Goal: Transaction & Acquisition: Purchase product/service

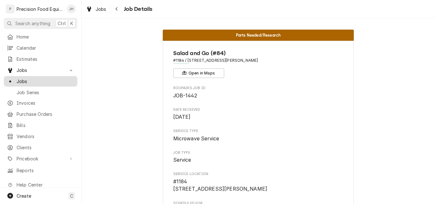
click at [24, 78] on span "Jobs" at bounding box center [46, 81] width 58 height 7
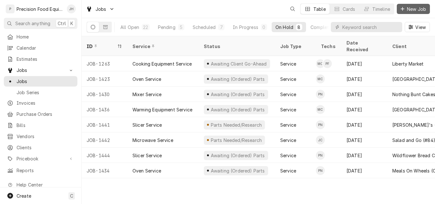
click at [403, 9] on icon "Dynamic Content Wrapper" at bounding box center [403, 9] width 4 height 4
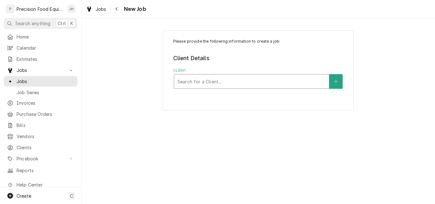
click at [194, 80] on div "Client" at bounding box center [252, 81] width 149 height 11
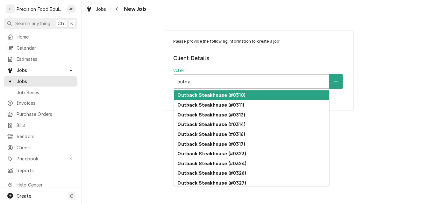
type input "outba"
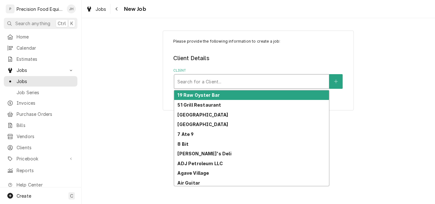
click at [238, 78] on div "Client" at bounding box center [252, 81] width 149 height 11
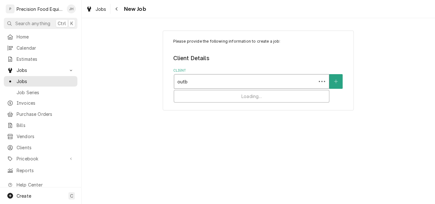
type input "outba"
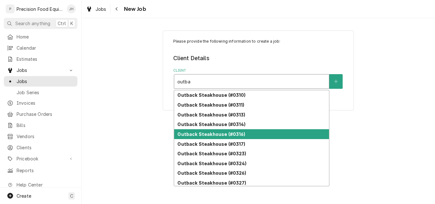
click at [236, 134] on strong "Outback Steakhouse (#0316)" at bounding box center [212, 134] width 68 height 5
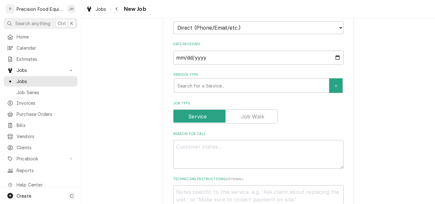
scroll to position [159, 0]
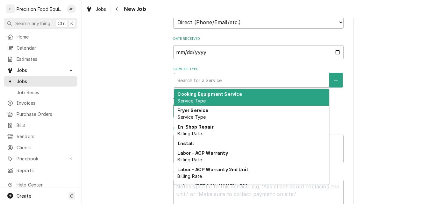
click at [203, 77] on div "Service Type" at bounding box center [252, 80] width 149 height 11
type textarea "x"
type input "m"
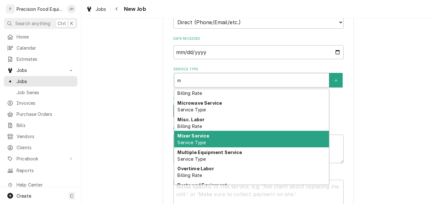
scroll to position [181, 0]
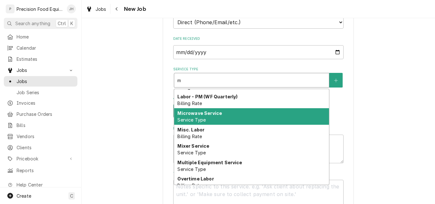
click at [216, 117] on div "Microwave Service Service Type" at bounding box center [251, 116] width 155 height 17
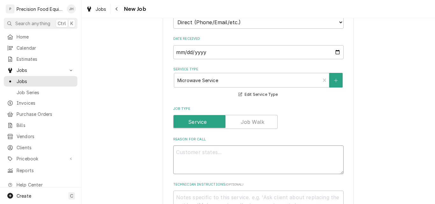
paste textarea "heating but we smell an electrical smell out of it."
type textarea "x"
type textarea "heating but we smell an electrical smell out of it."
click at [174, 150] on textarea "heating but we smell an electrical smell out of it." at bounding box center [258, 160] width 171 height 29
type textarea "x"
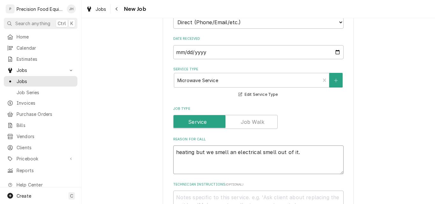
type textarea "Mheating but we smell an electrical smell out of it."
type textarea "x"
type textarea "Miheating but we smell an electrical smell out of it."
type textarea "x"
type textarea "Mivheating but we smell an electrical smell out of it."
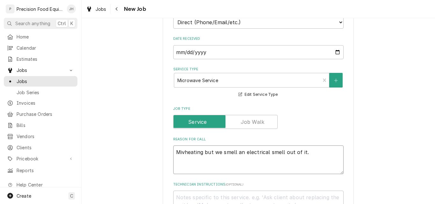
type textarea "x"
type textarea "Miheating but we smell an electrical smell out of it."
type textarea "x"
type textarea "Micheating but we smell an electrical smell out of it."
type textarea "x"
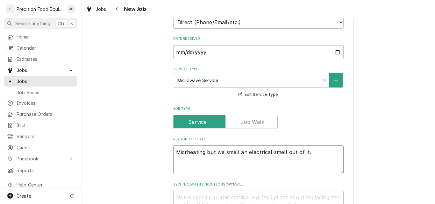
type textarea "Microheating but we smell an electrical smell out of it."
type textarea "x"
type textarea "Microwheating but we smell an electrical smell out of it."
type textarea "x"
type textarea "Microwaheating but we smell an electrical smell out of it."
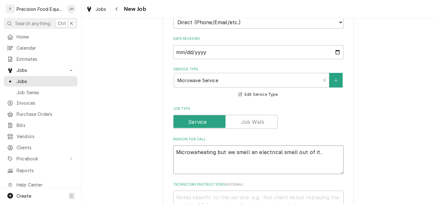
type textarea "x"
type textarea "Microwavheating but we smell an electrical smell out of it."
type textarea "x"
type textarea "Microwaveheating but we smell an electrical smell out of it."
type textarea "x"
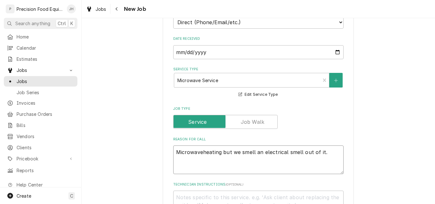
type textarea "Microwave heating but we smell an electrical smell out of it."
type textarea "x"
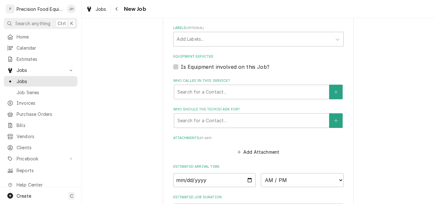
scroll to position [414, 0]
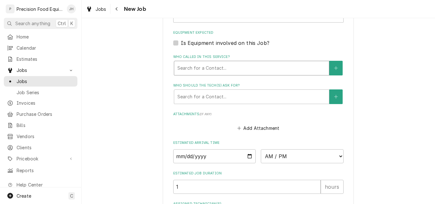
type textarea "Microwave heating but we smell an electrical smell out of it."
click at [254, 71] on div "Who called in this service?" at bounding box center [252, 67] width 149 height 11
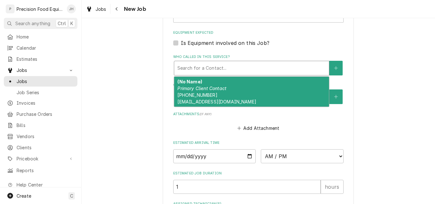
click at [254, 71] on div "Who called in this service?" at bounding box center [252, 67] width 149 height 11
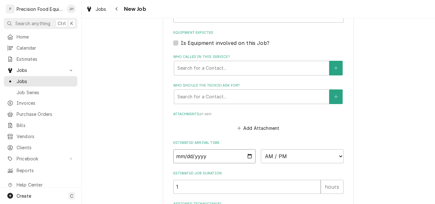
click at [246, 156] on input "Date" at bounding box center [214, 156] width 83 height 14
type input "[DATE]"
type textarea "x"
click at [300, 155] on select "AM / PM 6:00 AM 6:15 AM 6:30 AM 6:45 AM 7:00 AM 7:15 AM 7:30 AM 7:45 AM 8:00 AM…" at bounding box center [302, 156] width 83 height 14
select select "08:30:00"
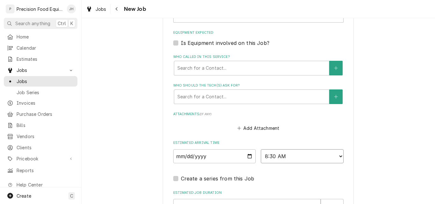
scroll to position [507, 0]
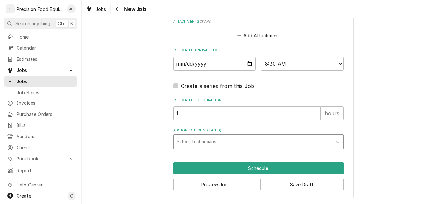
click at [203, 139] on div "Assigned Technician(s)" at bounding box center [253, 141] width 152 height 11
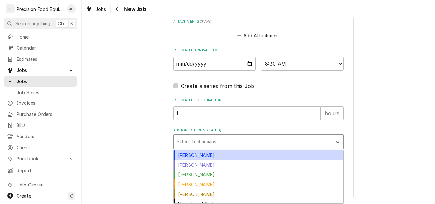
click at [200, 156] on div "Anthony Ellinger" at bounding box center [259, 155] width 170 height 10
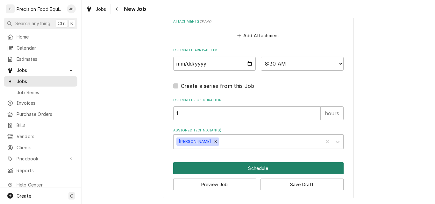
click at [204, 168] on button "Schedule" at bounding box center [258, 169] width 171 height 12
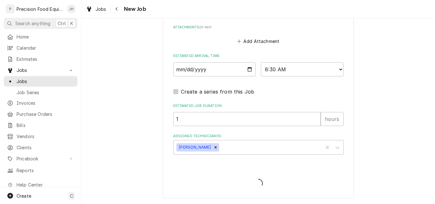
type textarea "x"
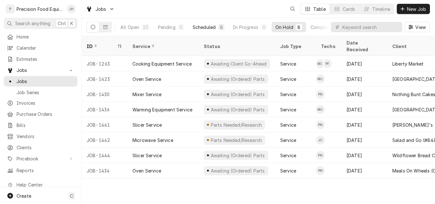
click at [205, 27] on div "Scheduled" at bounding box center [204, 27] width 23 height 7
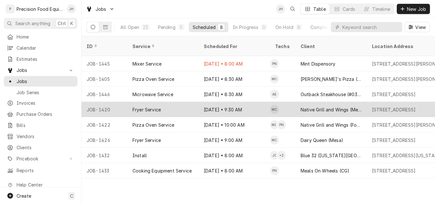
click at [188, 102] on div "Fryer Service" at bounding box center [162, 109] width 71 height 15
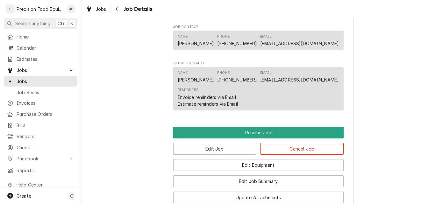
scroll to position [478, 0]
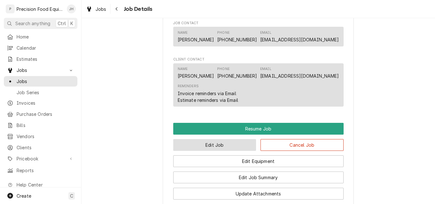
click at [231, 151] on button "Edit Job" at bounding box center [214, 145] width 83 height 12
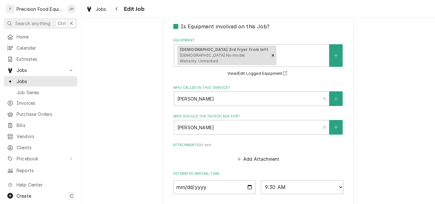
scroll to position [499, 0]
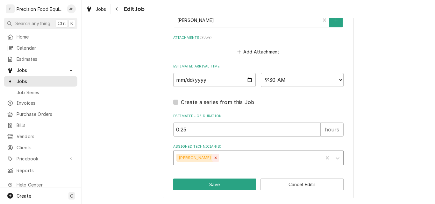
click at [214, 157] on icon "Remove Mike Caster" at bounding box center [216, 158] width 4 height 4
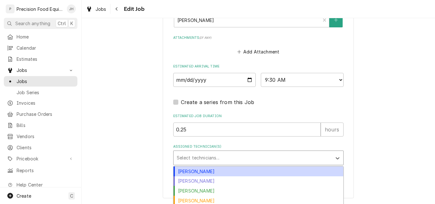
click at [187, 157] on div "Assigned Technician(s)" at bounding box center [253, 157] width 152 height 11
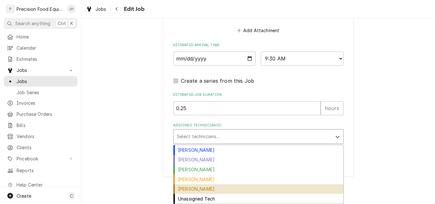
click at [217, 187] on div "[PERSON_NAME]" at bounding box center [259, 190] width 170 height 10
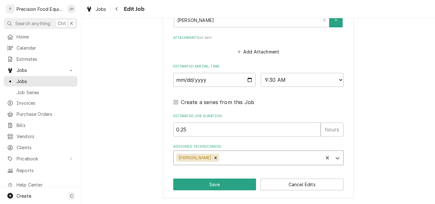
scroll to position [499, 0]
type textarea "x"
click at [292, 81] on select "AM / PM 6:00 AM 6:15 AM 6:30 AM 6:45 AM 7:00 AM 7:15 AM 7:30 AM 7:45 AM 8:00 AM…" at bounding box center [302, 80] width 83 height 14
select select "09:00:00"
click at [261, 73] on select "AM / PM 6:00 AM 6:15 AM 6:30 AM 6:45 AM 7:00 AM 7:15 AM 7:30 AM 7:45 AM 8:00 AM…" at bounding box center [302, 80] width 83 height 14
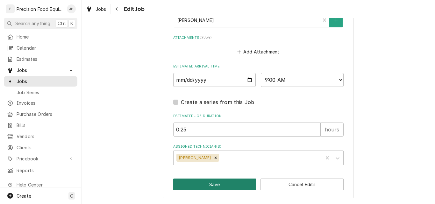
click at [232, 185] on button "Save" at bounding box center [214, 185] width 83 height 12
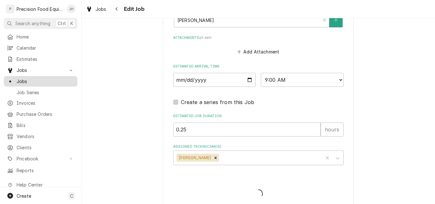
type textarea "x"
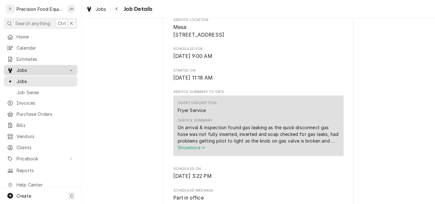
scroll to position [127, 0]
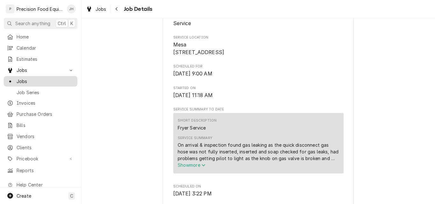
click at [23, 78] on span "Jobs" at bounding box center [46, 81] width 58 height 7
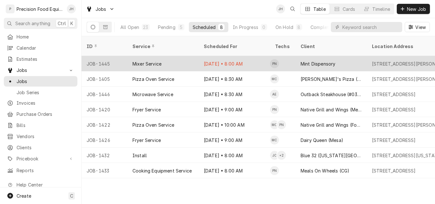
click at [181, 56] on div "Mixer Service" at bounding box center [162, 63] width 71 height 15
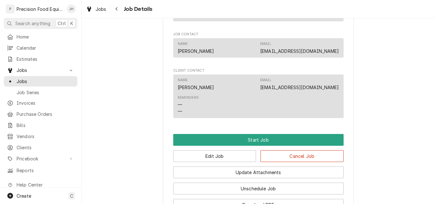
scroll to position [351, 0]
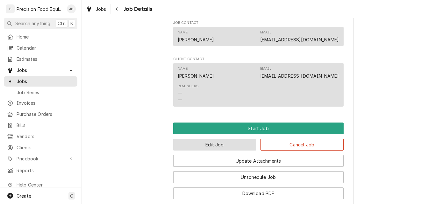
click at [224, 151] on button "Edit Job" at bounding box center [214, 145] width 83 height 12
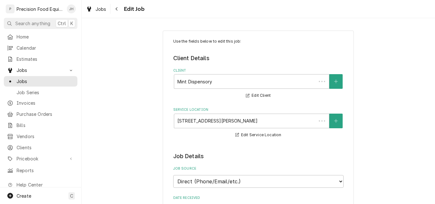
type textarea "x"
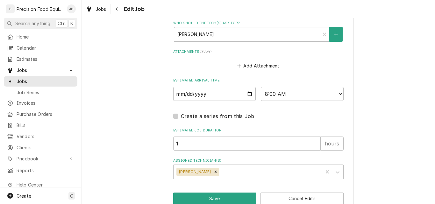
scroll to position [478, 0]
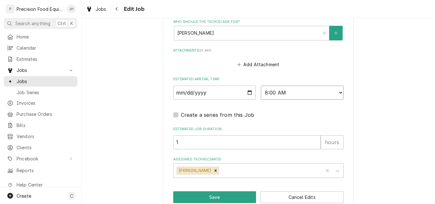
click at [300, 96] on select "AM / PM 6:00 AM 6:15 AM 6:30 AM 6:45 AM 7:00 AM 7:15 AM 7:30 AM 7:45 AM 8:00 AM…" at bounding box center [302, 93] width 83 height 14
select select "09:45:00"
click at [261, 86] on select "AM / PM 6:00 AM 6:15 AM 6:30 AM 6:45 AM 7:00 AM 7:15 AM 7:30 AM 7:45 AM 8:00 AM…" at bounding box center [302, 93] width 83 height 14
click at [222, 194] on button "Save" at bounding box center [214, 198] width 83 height 12
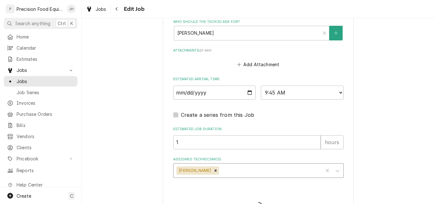
type textarea "x"
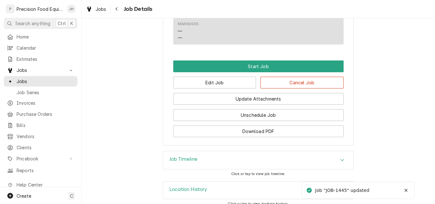
scroll to position [414, 0]
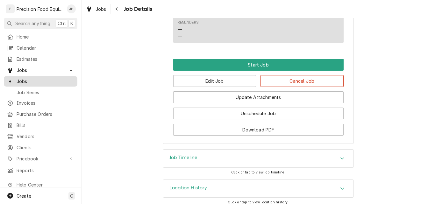
click at [15, 78] on div "Jobs" at bounding box center [40, 81] width 67 height 7
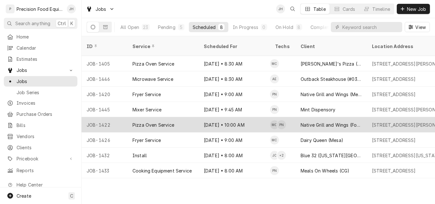
click at [249, 118] on div "Sep 9 • 10:00 AM" at bounding box center [234, 124] width 71 height 15
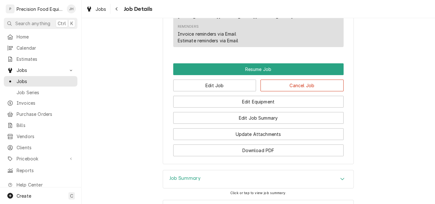
scroll to position [478, 0]
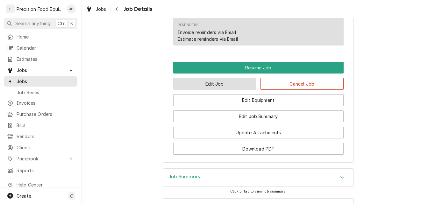
click at [212, 78] on button "Edit Job" at bounding box center [214, 84] width 83 height 12
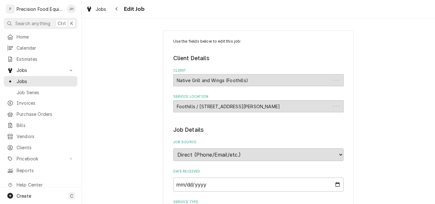
type textarea "x"
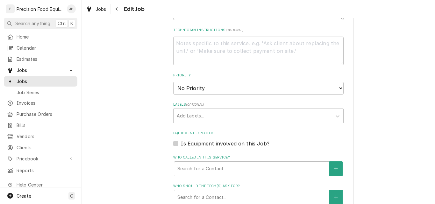
scroll to position [382, 0]
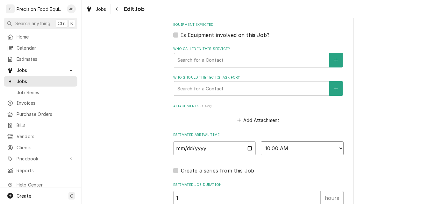
click at [302, 149] on select "AM / PM 6:00 AM 6:15 AM 6:30 AM 6:45 AM 7:00 AM 7:15 AM 7:30 AM 7:45 AM 8:00 AM…" at bounding box center [302, 149] width 83 height 14
select select "10:45:00"
click at [261, 142] on select "AM / PM 6:00 AM 6:15 AM 6:30 AM 6:45 AM 7:00 AM 7:15 AM 7:30 AM 7:45 AM 8:00 AM…" at bounding box center [302, 149] width 83 height 14
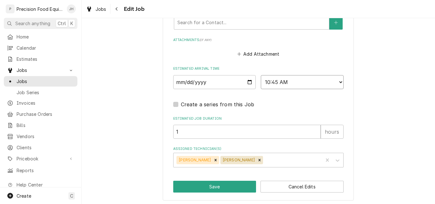
scroll to position [451, 0]
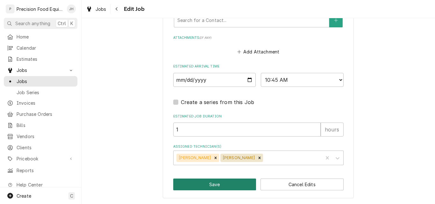
click at [217, 188] on button "Save" at bounding box center [214, 185] width 83 height 12
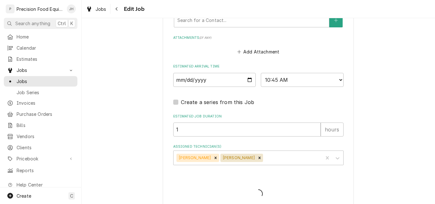
type textarea "x"
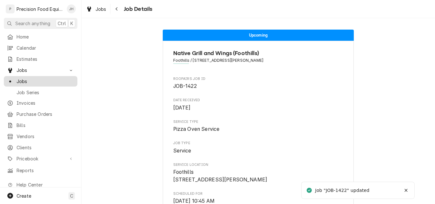
click at [26, 78] on span "Jobs" at bounding box center [46, 81] width 58 height 7
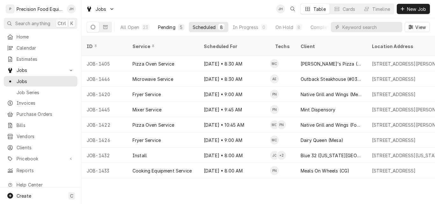
click at [172, 25] on div "Pending" at bounding box center [167, 27] width 18 height 7
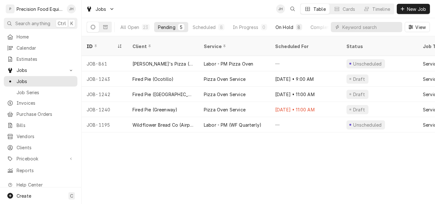
click at [284, 25] on div "On Hold" at bounding box center [285, 27] width 18 height 7
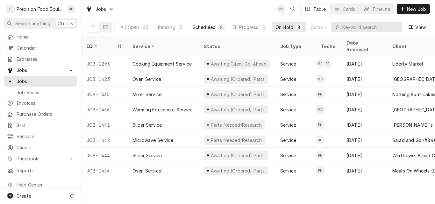
click at [204, 26] on div "Scheduled" at bounding box center [204, 27] width 23 height 7
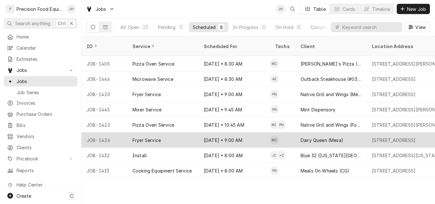
click at [186, 133] on div "Fryer Service" at bounding box center [162, 140] width 71 height 15
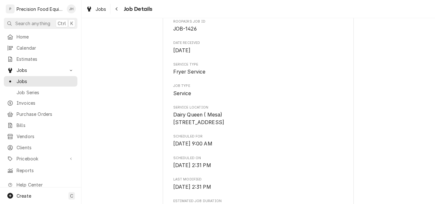
scroll to position [55, 0]
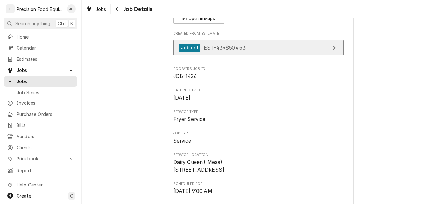
click at [271, 48] on link "Jobbed EST-43 • $504.53" at bounding box center [258, 48] width 171 height 16
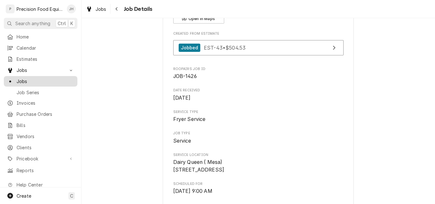
click at [31, 79] on span "Jobs" at bounding box center [46, 81] width 58 height 7
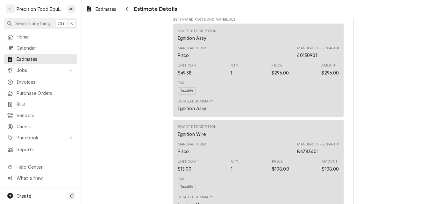
scroll to position [446, 0]
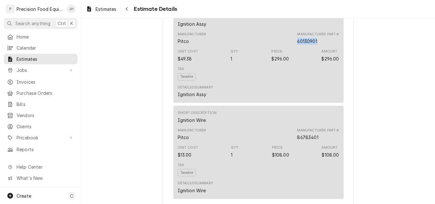
drag, startPoint x: 318, startPoint y: 62, endPoint x: 296, endPoint y: 63, distance: 22.0
click at [297, 45] on div "Manufacturer Part # 60130901" at bounding box center [318, 38] width 42 height 13
copy div "60130901"
drag, startPoint x: 218, startPoint y: 176, endPoint x: 250, endPoint y: 195, distance: 36.8
click at [234, 188] on div "Short Description Ignition Wire Manufacturer Pitco Manufacturer Part # B6783401…" at bounding box center [258, 152] width 171 height 93
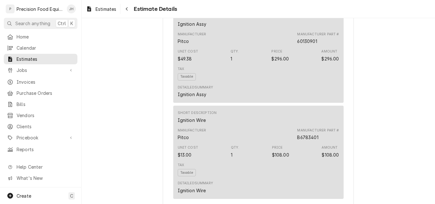
click at [279, 179] on div "Tax Taxable" at bounding box center [259, 170] width 162 height 18
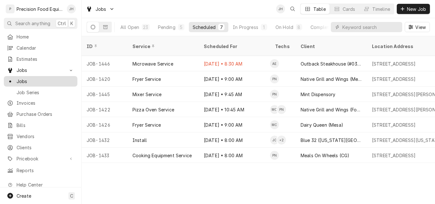
click at [25, 78] on span "Jobs" at bounding box center [46, 81] width 58 height 7
click at [27, 102] on span "Invoices" at bounding box center [46, 103] width 58 height 7
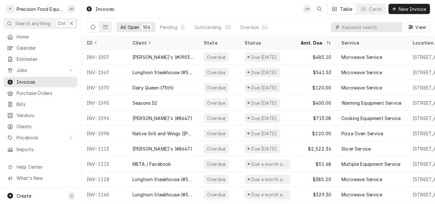
click at [349, 28] on input "Dynamic Content Wrapper" at bounding box center [371, 27] width 57 height 10
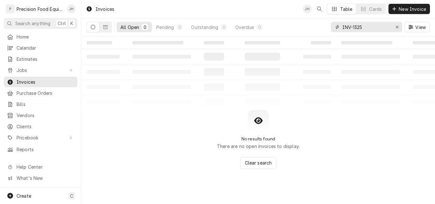
click at [354, 27] on input "INV-1325" at bounding box center [367, 27] width 48 height 10
type input "1325"
click at [106, 29] on icon "Dynamic Content Wrapper" at bounding box center [105, 27] width 4 height 4
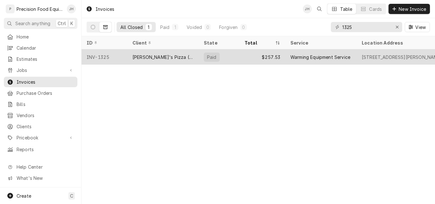
click at [114, 54] on div "INV-1325" at bounding box center [105, 56] width 46 height 15
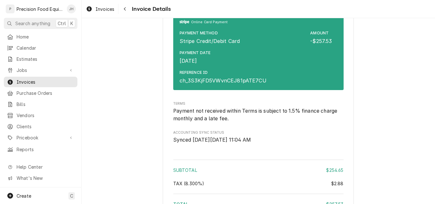
scroll to position [757, 0]
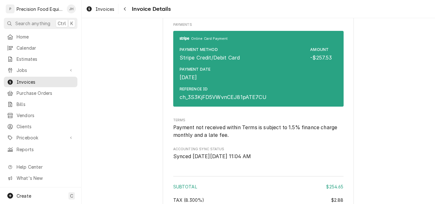
click at [262, 72] on div "Payment Date Sep 3, 2025" at bounding box center [256, 74] width 153 height 20
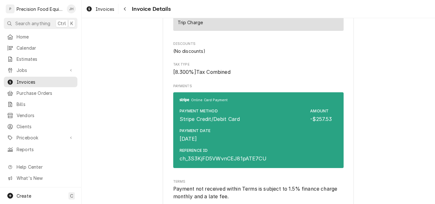
scroll to position [661, 0]
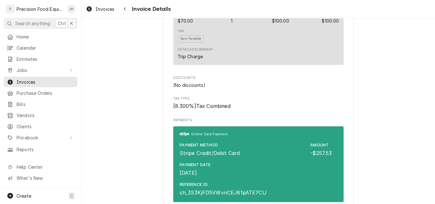
click at [263, 160] on div "Payment Method Stripe Credit/Debit Card Amount -$257.53" at bounding box center [256, 150] width 153 height 20
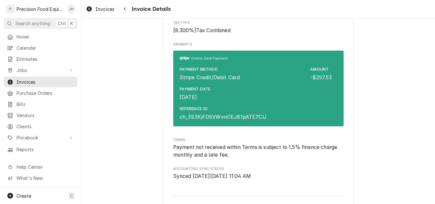
scroll to position [725, 0]
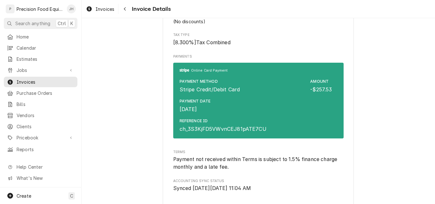
click at [191, 84] on div "Payment Method" at bounding box center [199, 82] width 38 height 6
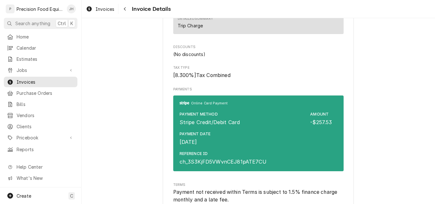
scroll to position [701, 0]
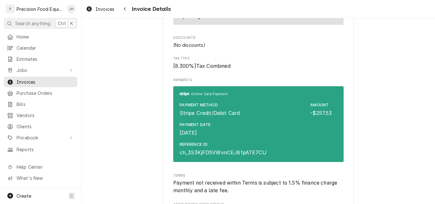
click at [305, 114] on div "Payment Method Stripe Credit/Debit Card Amount -$257.53" at bounding box center [256, 110] width 153 height 20
click at [244, 115] on div "Payment Method Stripe Credit/Debit Card Amount -$257.53" at bounding box center [256, 110] width 153 height 20
click at [213, 108] on div "Payment Method" at bounding box center [199, 105] width 38 height 6
drag, startPoint x: 206, startPoint y: 124, endPoint x: 198, endPoint y: 140, distance: 17.8
click at [206, 120] on div "Payment Method Stripe Credit/Debit Card Amount -$257.53" at bounding box center [256, 110] width 153 height 20
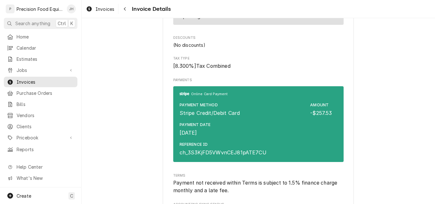
click at [197, 137] on div "Sep 3, 2025" at bounding box center [189, 133] width 18 height 8
click at [194, 156] on div "ch_3S3KjFD5VWvnCEJ81pATE7CU" at bounding box center [223, 153] width 87 height 8
drag, startPoint x: 289, startPoint y: 146, endPoint x: 296, endPoint y: 137, distance: 11.0
click at [294, 140] on div "Online Card Payment Payment Method Stripe Credit/Debit Card Amount -$257.53 Pay…" at bounding box center [256, 124] width 153 height 69
click at [311, 116] on div "-$257.53" at bounding box center [321, 113] width 22 height 8
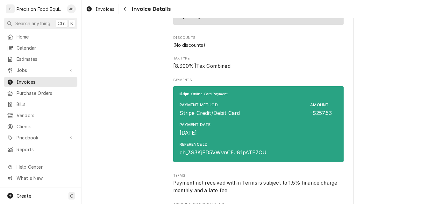
click at [318, 117] on div "-$257.53" at bounding box center [321, 113] width 22 height 8
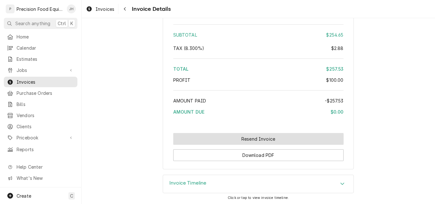
scroll to position [916, 0]
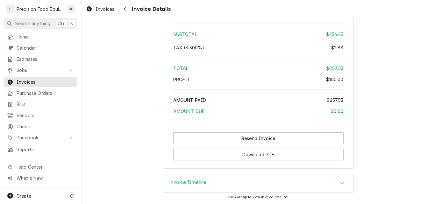
click at [254, 181] on div "Invoice Timeline" at bounding box center [258, 184] width 191 height 18
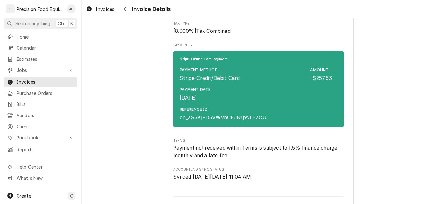
scroll to position [771, 0]
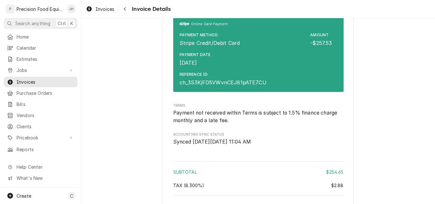
click at [32, 70] on span "Jobs" at bounding box center [41, 70] width 48 height 7
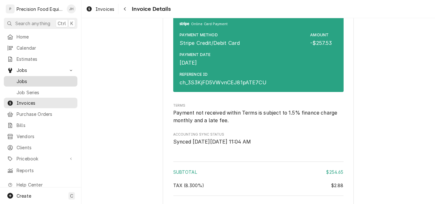
click at [31, 82] on span "Jobs" at bounding box center [46, 81] width 58 height 7
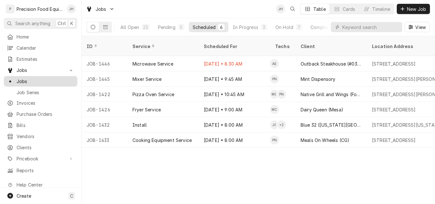
click at [23, 78] on span "Jobs" at bounding box center [46, 81] width 58 height 7
click at [407, 8] on span "New Job" at bounding box center [417, 9] width 22 height 7
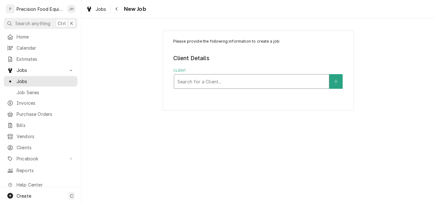
click at [212, 82] on div "Client" at bounding box center [252, 81] width 149 height 11
type input "arb"
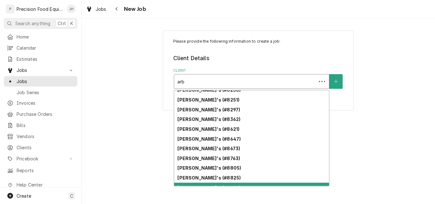
scroll to position [588, 0]
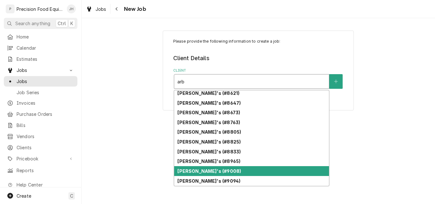
click at [200, 171] on strong "Arby's (#9008)" at bounding box center [210, 171] width 64 height 5
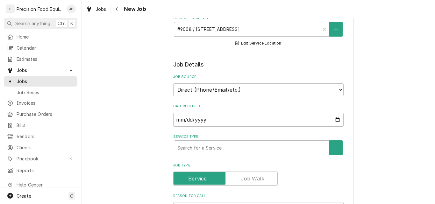
scroll to position [96, 0]
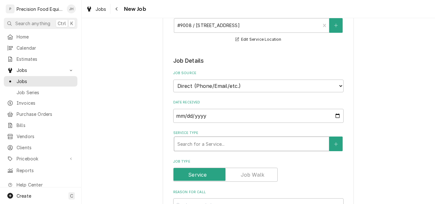
click at [191, 145] on div "Service Type" at bounding box center [252, 143] width 149 height 11
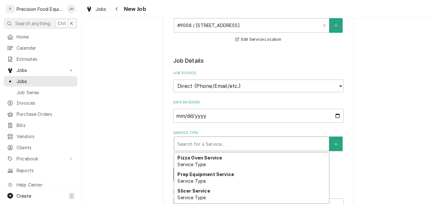
scroll to position [392, 0]
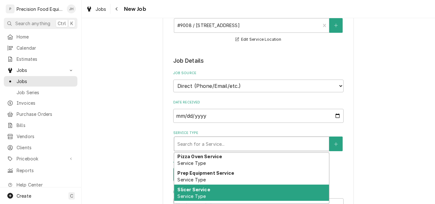
click at [214, 190] on div "Slicer Service Service Type" at bounding box center [251, 193] width 155 height 17
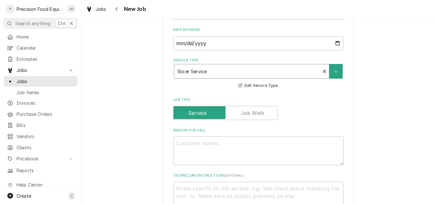
scroll to position [191, 0]
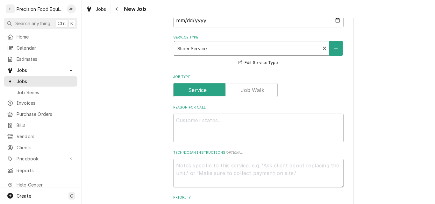
type textarea "x"
click at [210, 124] on textarea "Reason For Call" at bounding box center [258, 128] width 171 height 29
type textarea "G"
type textarea "x"
type textarea "Glo"
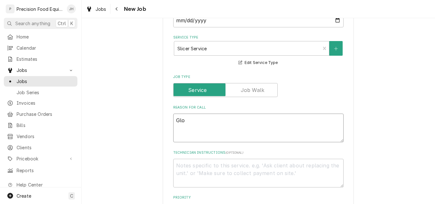
type textarea "x"
type textarea "Globe"
type textarea "x"
type textarea "Globe s"
type textarea "x"
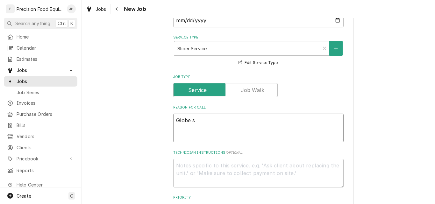
type textarea "Globe sh"
type textarea "x"
type textarea "Globe sha"
type textarea "x"
type textarea "Globe shar"
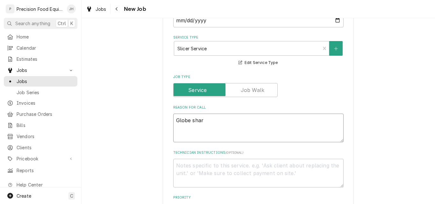
type textarea "x"
type textarea "Globe sharp"
type textarea "x"
type textarea "Globe sharpen"
type textarea "x"
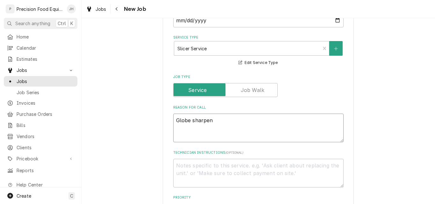
type textarea "Globe sharpene"
type textarea "x"
type textarea "Globe sharpener"
type textarea "x"
type textarea "Globe sharpener an"
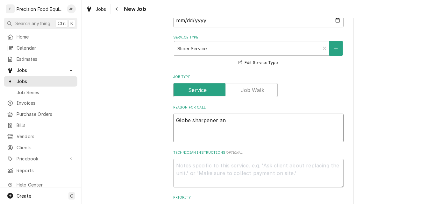
type textarea "x"
type textarea "Globe sharpener and"
type textarea "x"
type textarea "Globe sharpener and r"
type textarea "x"
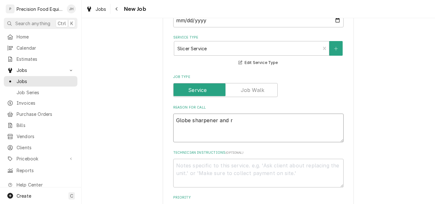
type textarea "Globe sharpener and re"
type textarea "x"
type textarea "Globe sharpener and remo"
type textarea "x"
type textarea "Globe sharpener and remov"
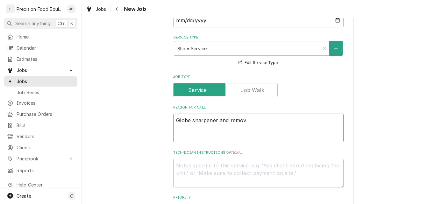
type textarea "x"
type textarea "Globe sharpener and remova"
type textarea "x"
type textarea "Globe sharpener and removal"
type textarea "x"
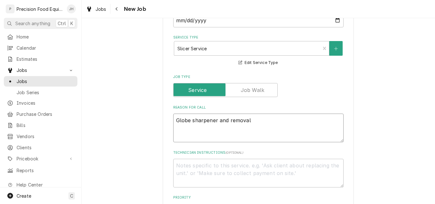
type textarea "Globe sharpener and removal t"
type textarea "x"
type textarea "Globe sharpener and removal to"
type textarea "x"
type textarea "Globe sharpener and removal too"
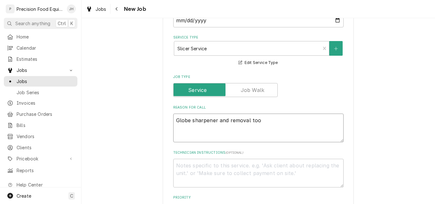
type textarea "x"
type textarea "Globe sharpener and removal tool"
type textarea "x"
type textarea "Globe sharpener and removal tool"
type textarea "x"
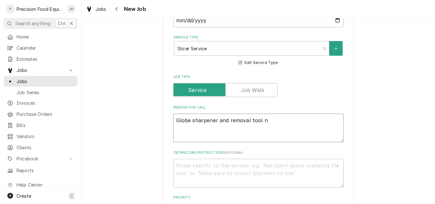
type textarea "Globe sharpener and removal tool no"
type textarea "x"
type textarea "Globe sharpener and removal tool not"
type textarea "x"
type textarea "Globe sharpener and removal tool not"
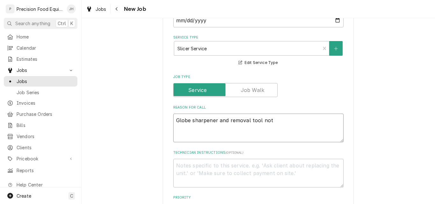
type textarea "x"
type textarea "Globe sharpener and removal tool not w"
type textarea "x"
type textarea "Globe sharpener and removal tool not wo"
type textarea "x"
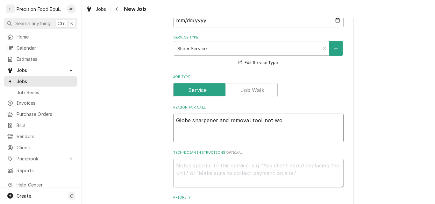
type textarea "Globe sharpener and removal tool not wor"
type textarea "x"
type textarea "Globe sharpener and removal tool not worki"
type textarea "x"
type textarea "Globe sharpener and removal tool not workin"
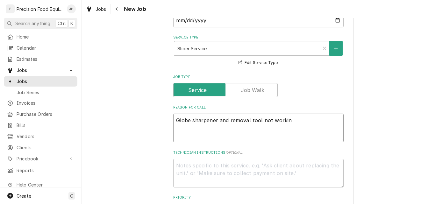
type textarea "x"
type textarea "Globe sharpener and removal tool not working"
type textarea "x"
type textarea "Globe sharpener and removal tool not working"
type textarea "x"
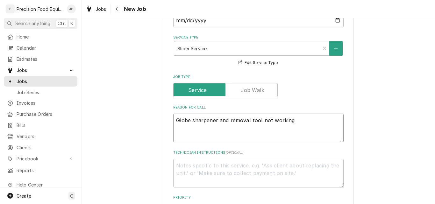
type textarea "Globe sharpener and removal tool not working p"
type textarea "x"
type textarea "Globe sharpener and removal tool not working pr"
type textarea "x"
type textarea "Globe sharpener and removal tool not working prop"
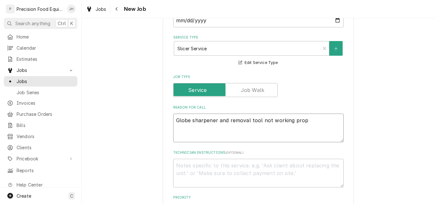
type textarea "x"
type textarea "Globe sharpener and removal tool not working proper"
type textarea "x"
type textarea "Globe sharpener and removal tool not working properl"
type textarea "x"
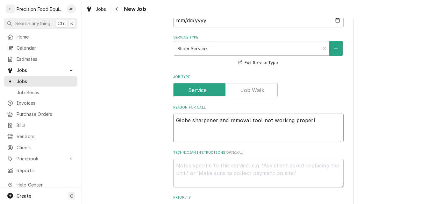
type textarea "Globe sharpener and removal tool not working properly"
type textarea "x"
type textarea "Globe sharpener and removal tool not working properly."
type textarea "x"
type textarea "Globe sharpener and removal tool not working properly."
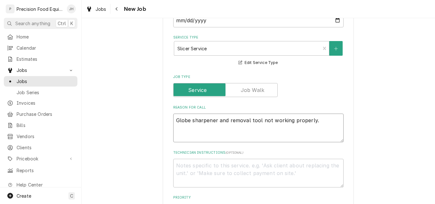
type textarea "x"
type textarea "Globe sharpener and removal tool not working properly."
click at [200, 162] on textarea "Technician Instructions ( optional )" at bounding box center [258, 173] width 171 height 29
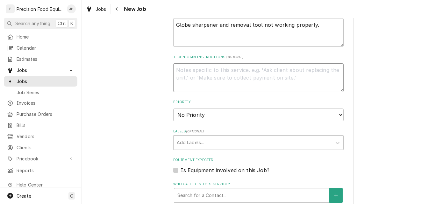
scroll to position [382, 0]
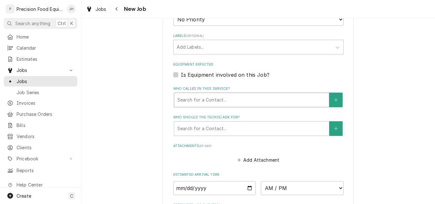
click at [220, 100] on div "Who called in this service?" at bounding box center [252, 99] width 149 height 11
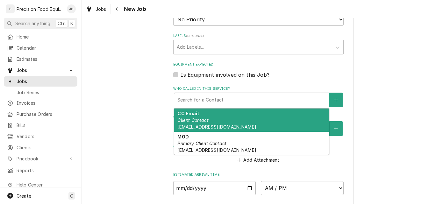
click at [220, 100] on div "Who called in this service?" at bounding box center [252, 99] width 149 height 11
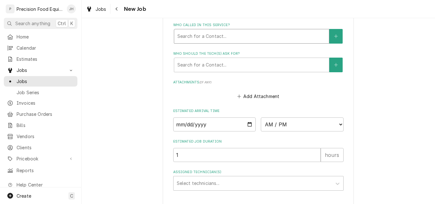
scroll to position [478, 0]
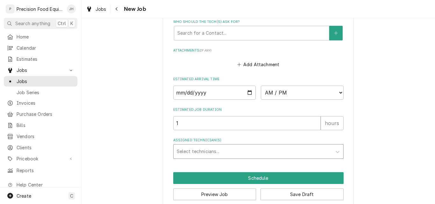
click at [197, 147] on div "Assigned Technician(s)" at bounding box center [253, 151] width 152 height 11
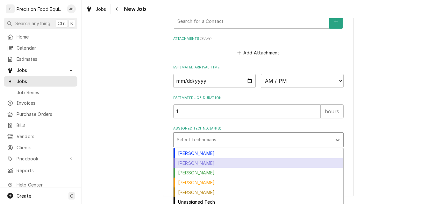
scroll to position [493, 0]
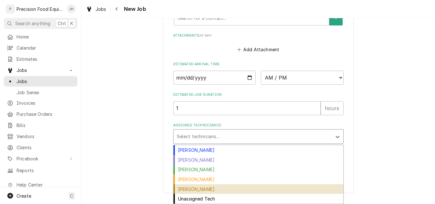
click at [213, 189] on div "[PERSON_NAME]" at bounding box center [259, 190] width 170 height 10
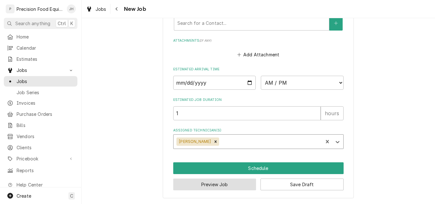
scroll to position [488, 0]
click at [248, 83] on input "Date" at bounding box center [214, 83] width 83 height 14
type textarea "x"
type input "2025-09-10"
type textarea "x"
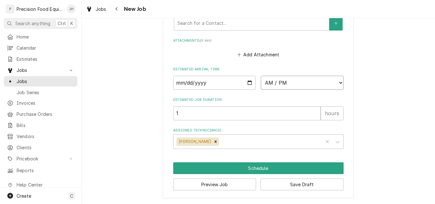
click at [291, 85] on select "AM / PM 6:00 AM 6:15 AM 6:30 AM 6:45 AM 7:00 AM 7:15 AM 7:30 AM 7:45 AM 8:00 AM…" at bounding box center [302, 83] width 83 height 14
select select "08:30:00"
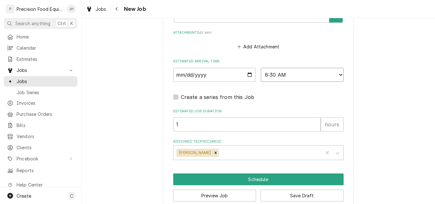
scroll to position [507, 0]
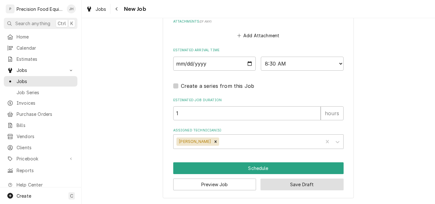
click at [303, 184] on button "Save Draft" at bounding box center [302, 185] width 83 height 12
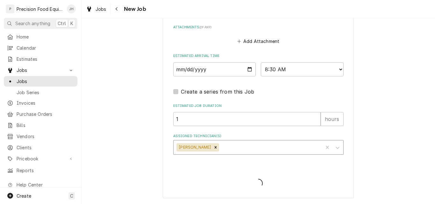
scroll to position [501, 0]
type textarea "x"
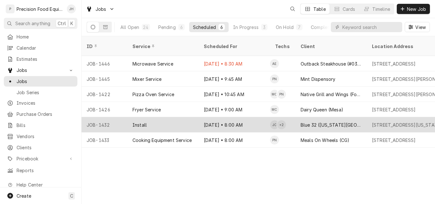
click at [194, 119] on div "Install" at bounding box center [162, 124] width 71 height 15
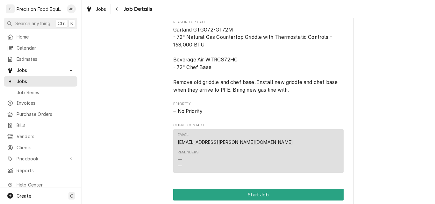
scroll to position [382, 0]
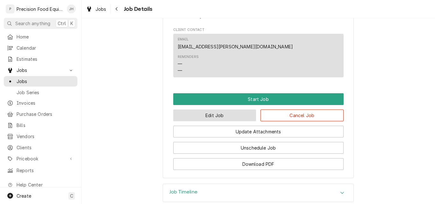
click at [235, 121] on button "Edit Job" at bounding box center [214, 116] width 83 height 12
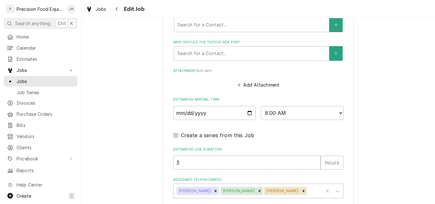
scroll to position [537, 0]
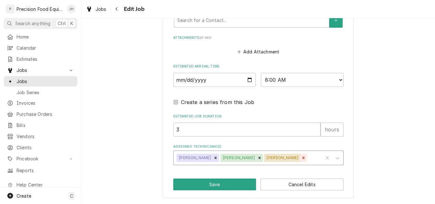
click at [302, 157] on icon "Remove Pete Nielson" at bounding box center [304, 158] width 4 height 4
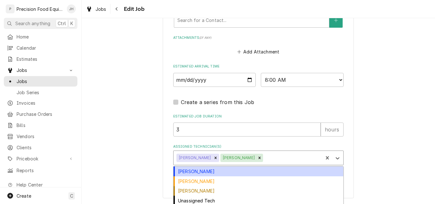
click at [276, 157] on div "Assigned Technician(s)" at bounding box center [293, 157] width 56 height 11
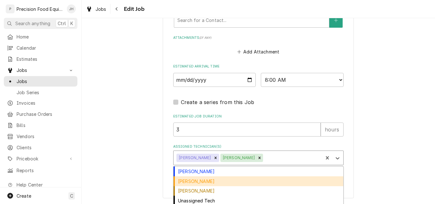
click at [215, 181] on div "[PERSON_NAME]" at bounding box center [259, 182] width 170 height 10
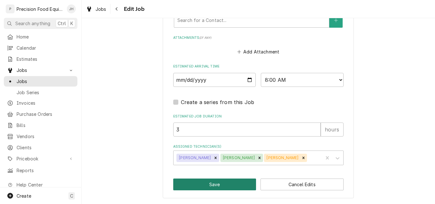
click at [220, 185] on button "Save" at bounding box center [214, 185] width 83 height 12
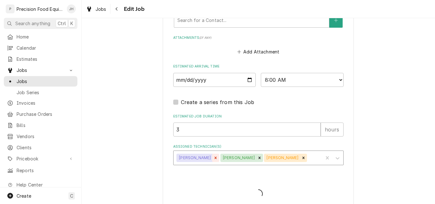
type textarea "x"
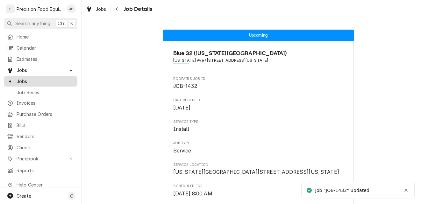
click at [23, 78] on span "Jobs" at bounding box center [46, 81] width 58 height 7
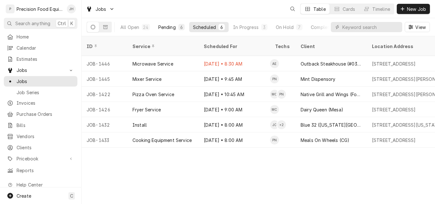
click at [171, 29] on div "Pending" at bounding box center [167, 27] width 18 height 7
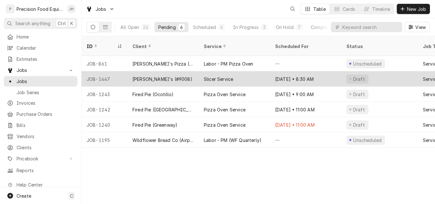
click at [179, 74] on div "[PERSON_NAME]'s (#9008)" at bounding box center [162, 78] width 71 height 15
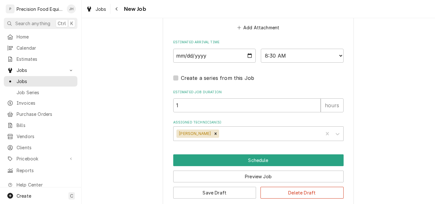
scroll to position [523, 0]
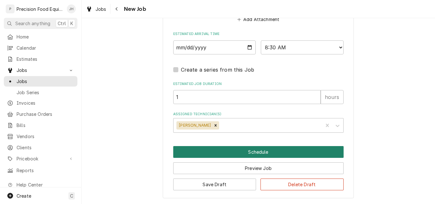
click at [249, 152] on button "Schedule" at bounding box center [258, 152] width 171 height 12
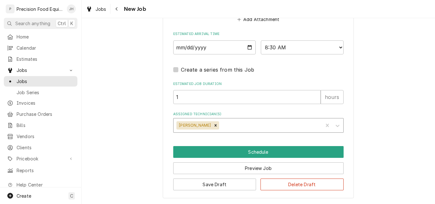
scroll to position [501, 0]
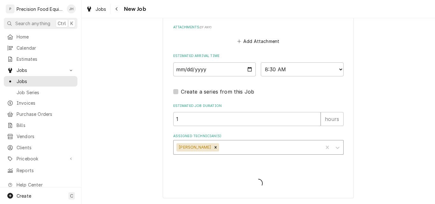
type textarea "x"
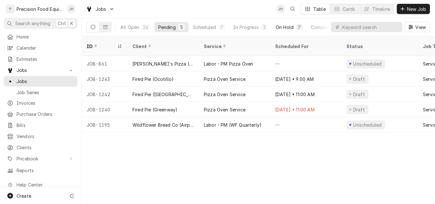
click at [288, 28] on div "On Hold" at bounding box center [285, 27] width 18 height 7
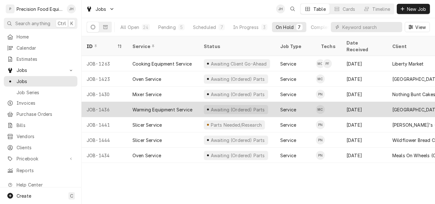
click at [144, 106] on div "Warming Equipment Service" at bounding box center [163, 109] width 60 height 7
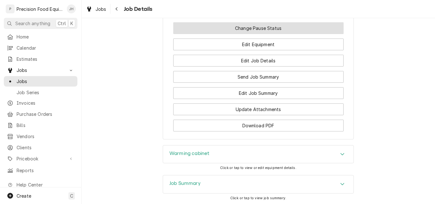
scroll to position [542, 0]
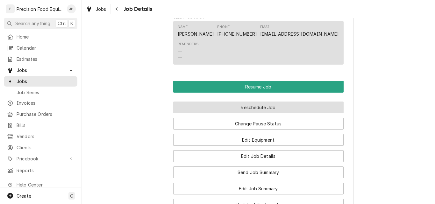
click at [259, 113] on button "Reschedule Job" at bounding box center [258, 108] width 171 height 12
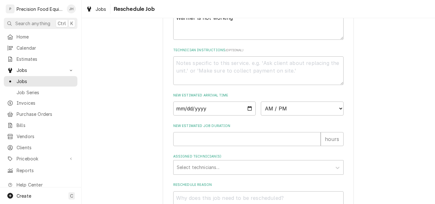
scroll to position [223, 0]
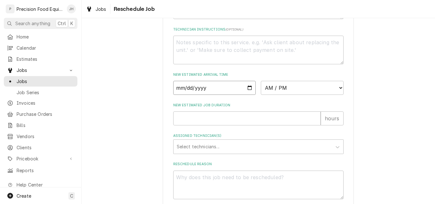
click at [249, 95] on input "Date" at bounding box center [214, 88] width 83 height 14
type input "[DATE]"
type textarea "x"
click at [293, 95] on select "AM / PM 6:00 AM 6:15 AM 6:30 AM 6:45 AM 7:00 AM 7:15 AM 7:30 AM 7:45 AM 8:00 AM…" at bounding box center [302, 88] width 83 height 14
select select "08:30:00"
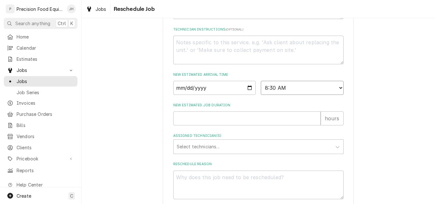
click at [261, 88] on select "AM / PM 6:00 AM 6:15 AM 6:30 AM 6:45 AM 7:00 AM 7:15 AM 7:30 AM 7:45 AM 8:00 AM…" at bounding box center [302, 88] width 83 height 14
click at [196, 126] on input "New Estimated Job Duration" at bounding box center [247, 119] width 148 height 14
type textarea "x"
type input "1.5"
type textarea "x"
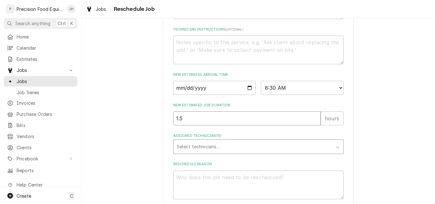
type input "1.5"
click at [205, 153] on div "Assigned Technician(s)" at bounding box center [253, 146] width 152 height 11
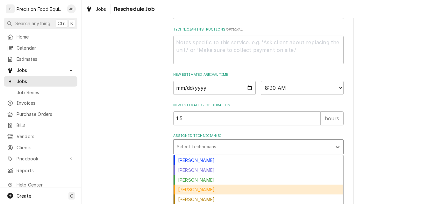
click at [195, 195] on div "[PERSON_NAME]" at bounding box center [259, 190] width 170 height 10
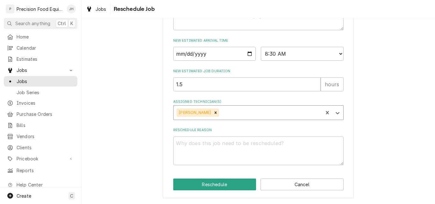
scroll to position [265, 0]
click at [210, 151] on textarea "Reschedule Reason" at bounding box center [258, 151] width 171 height 29
type textarea "x"
type textarea "P"
type textarea "x"
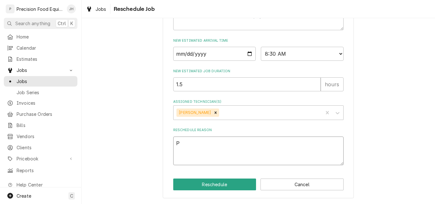
type textarea "Pa"
type textarea "x"
type textarea "Par"
type textarea "x"
type textarea "Part"
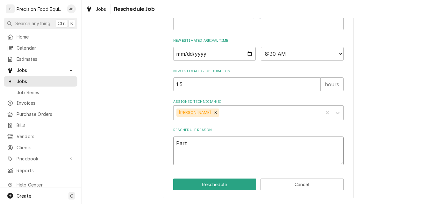
type textarea "x"
type textarea "Parts"
type textarea "x"
type textarea "Parts a"
type textarea "x"
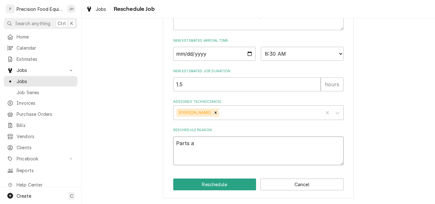
type textarea "Parts ar"
type textarea "x"
type textarea "Parts arr"
type textarea "x"
type textarea "Parts arri"
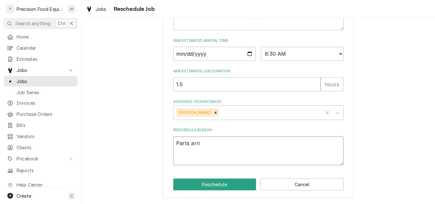
type textarea "x"
type textarea "Parts arriv"
type textarea "x"
type textarea "Parts arrivin"
type textarea "x"
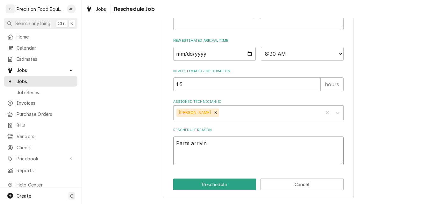
type textarea "Parts arriving"
type textarea "x"
type textarea "Parts arriving"
type textarea "x"
type textarea "Parts arriving m"
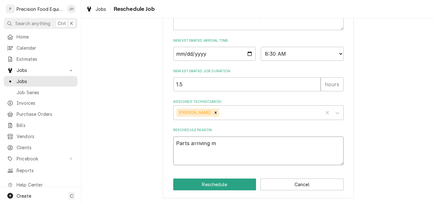
type textarea "x"
type textarea "Parts arriving mo"
type textarea "x"
type textarea "Parts arriving mon"
type textarea "x"
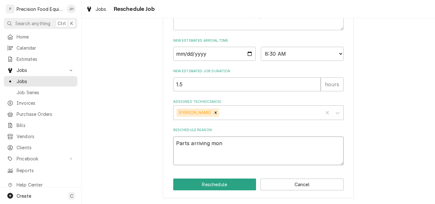
type textarea "Parts arriving [GEOGRAPHIC_DATA]"
type textarea "x"
type textarea "Parts arriving mon"
type textarea "x"
type textarea "Parts arriving mond"
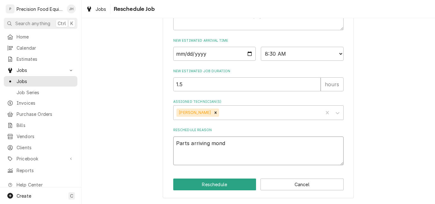
type textarea "x"
type textarea "Parts arriving [DATE]"
type textarea "x"
type textarea "Parts arriving [DATE]"
click at [216, 187] on button "Reschedule" at bounding box center [214, 185] width 83 height 12
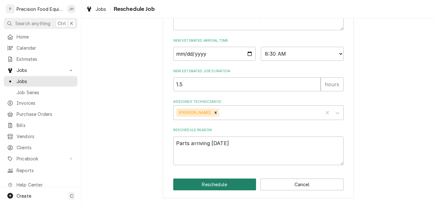
type textarea "x"
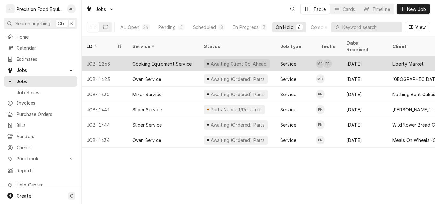
click at [273, 56] on div "Awaiting Client Go-Ahead" at bounding box center [237, 63] width 76 height 15
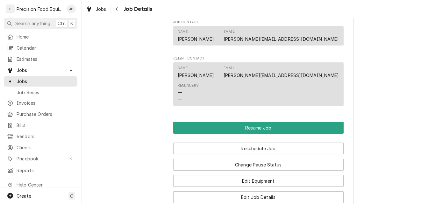
scroll to position [542, 0]
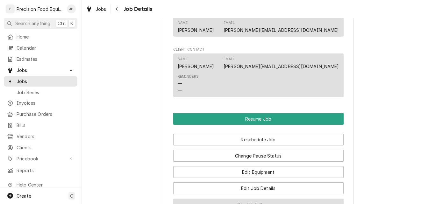
click at [266, 199] on button "Send Job Summary" at bounding box center [258, 205] width 171 height 12
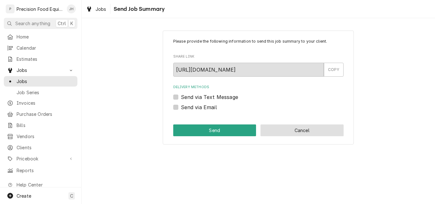
click at [294, 129] on button "Cancel" at bounding box center [302, 131] width 83 height 12
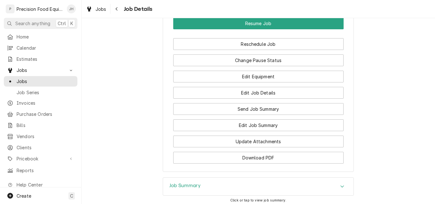
scroll to position [684, 0]
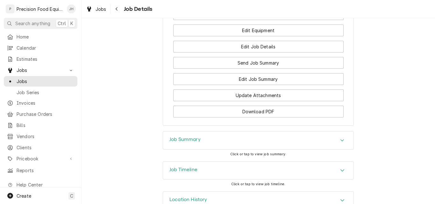
click at [237, 132] on div "Job Summary" at bounding box center [258, 141] width 191 height 18
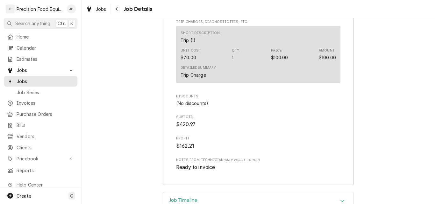
scroll to position [1185, 0]
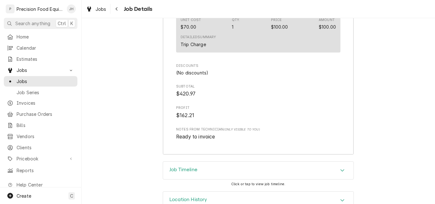
click at [258, 162] on div "Job Timeline" at bounding box center [258, 171] width 191 height 18
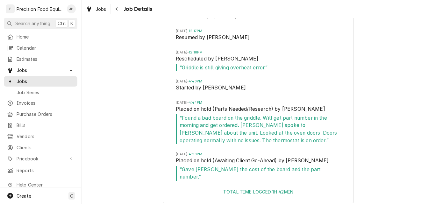
scroll to position [1525, 0]
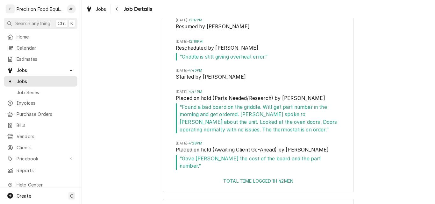
click at [326, 200] on div "Location History" at bounding box center [258, 209] width 191 height 18
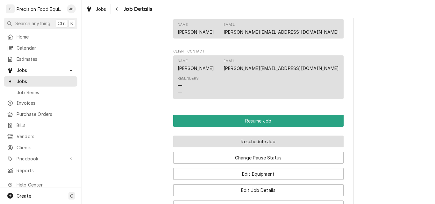
scroll to position [541, 0]
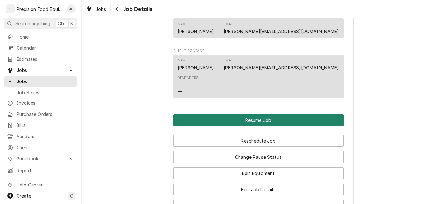
click at [259, 114] on button "Resume Job" at bounding box center [258, 120] width 171 height 12
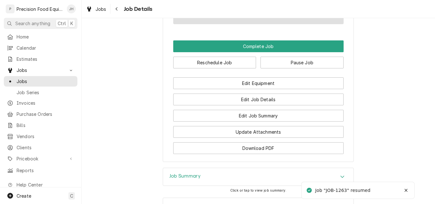
scroll to position [505, 0]
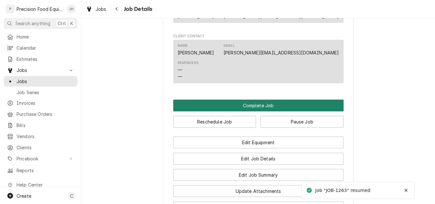
click at [249, 100] on button "Complete Job" at bounding box center [258, 106] width 171 height 12
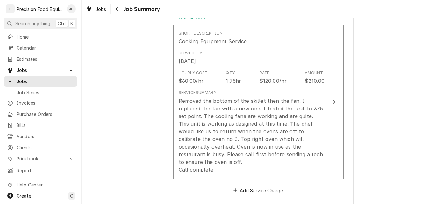
scroll to position [159, 0]
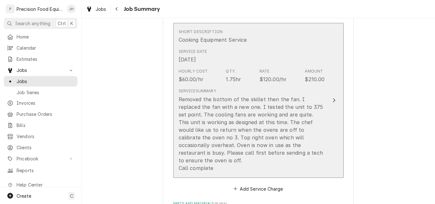
click at [183, 98] on div "Removed the bottom of the skillet then the fan. I replaced the fan with a new o…" at bounding box center [252, 134] width 146 height 76
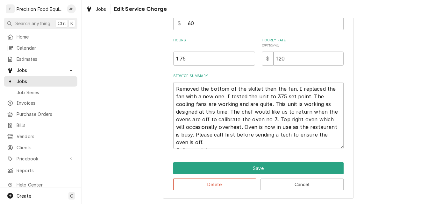
type textarea "x"
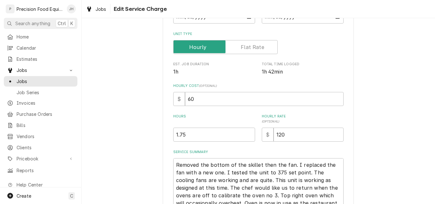
scroll to position [96, 0]
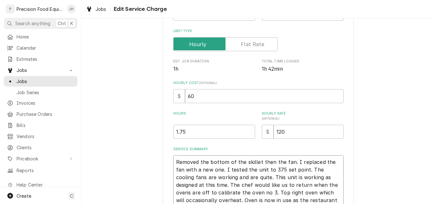
click at [175, 163] on textarea "Removed the bottom of the skillet then the fan. I replaced the fan with a new o…" at bounding box center [258, 189] width 171 height 67
type textarea "0Removed the bottom of the skillet then the fan. I replaced the fan with a new …"
type textarea "x"
type textarea "07Removed the bottom of the skillet then the fan. I replaced the fan with a new…"
type textarea "x"
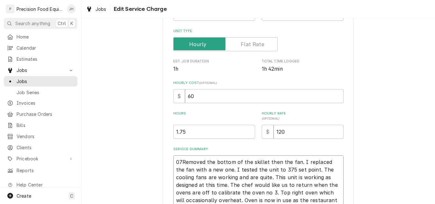
type textarea "07/Removed the bottom of the skillet then the fan. I replaced the fan with a ne…"
type textarea "x"
type textarea "07/1Removed the bottom of the skillet then the fan. I replaced the fan with a n…"
type textarea "x"
type textarea "07/18Removed the bottom of the skillet then the fan. I replaced the fan with a …"
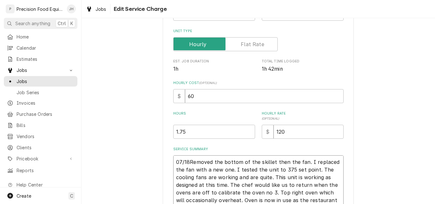
type textarea "x"
type textarea "07/18/Removed the bottom of the skillet then the fan. I replaced the fan with a…"
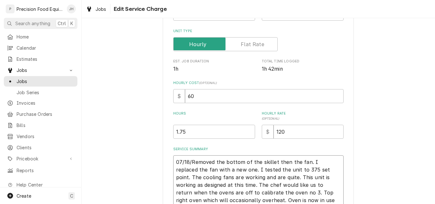
type textarea "x"
type textarea "07/18/2Removed the bottom of the skillet then the fan. I replaced the fan with …"
type textarea "x"
type textarea "07/18/25Removed the bottom of the skillet then the fan. I replaced the fan with…"
type textarea "x"
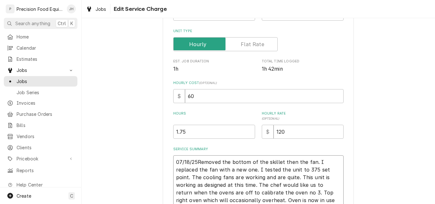
type textarea "07/18/25 Removed the bottom of the skillet then the fan. I replaced the fan wit…"
type textarea "x"
type textarea "07/18/25 - Removed the bottom of the skillet then the fan. I replaced the fan w…"
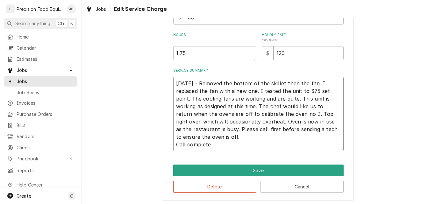
scroll to position [177, 0]
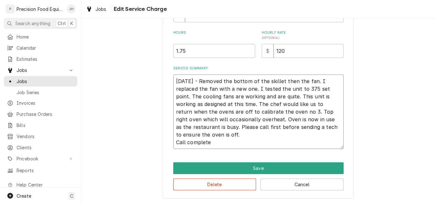
click at [174, 142] on textarea "07/18/25 - Removed the bottom of the skillet then the fan. I replaced the fan w…" at bounding box center [258, 112] width 171 height 75
type textarea "x"
type textarea "07/18/25 - Removed the bottom of the skillet then the fan. I replaced the fan w…"
type textarea "x"
type textarea "07/18/25 - Removed the bottom of the skillet then the fan. I replaced the fan w…"
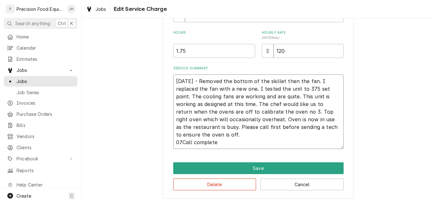
type textarea "x"
type textarea "07/18/25 - Removed the bottom of the skillet then the fan. I replaced the fan w…"
type textarea "x"
type textarea "07/18/25 - Removed the bottom of the skillet then the fan. I replaced the fan w…"
type textarea "x"
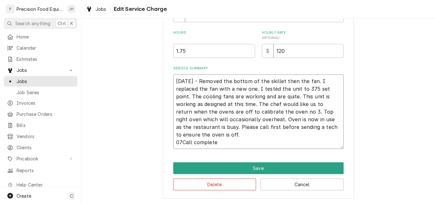
type textarea "07/18/25 - Removed the bottom of the skillet then the fan. I replaced the fan w…"
type textarea "x"
type textarea "07/18/25 - Removed the bottom of the skillet then the fan. I replaced the fan w…"
click at [190, 138] on textarea "07/18/25 - Removed the bottom of the skillet then the fan. I replaced the fan w…" at bounding box center [258, 112] width 171 height 75
type textarea "x"
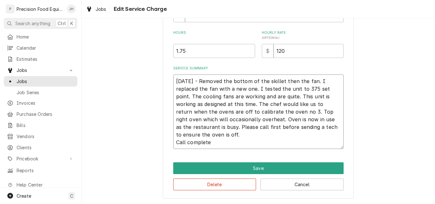
type textarea "07/18/25 - Removed the bottom of the skillet then the fan. I replaced the fan w…"
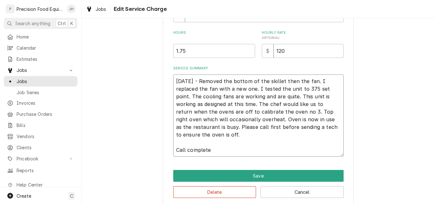
type textarea "x"
type textarea "07/18/25 - Removed the bottom of the skillet then the fan. I replaced the fan w…"
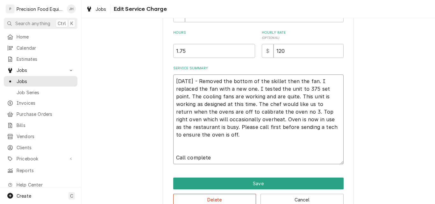
type textarea "x"
type textarea "07/18/25 - Removed the bottom of the skillet then the fan. I replaced the fan w…"
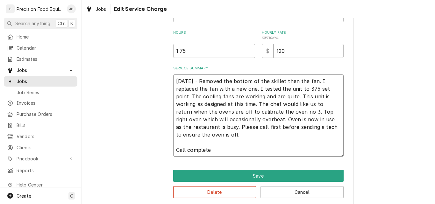
type textarea "x"
type textarea "07/18/25 - Removed the bottom of the skillet then the fan. I replaced the fan w…"
type textarea "x"
type textarea "07/18/25 - Removed the bottom of the skillet then the fan. I replaced the fan w…"
type textarea "x"
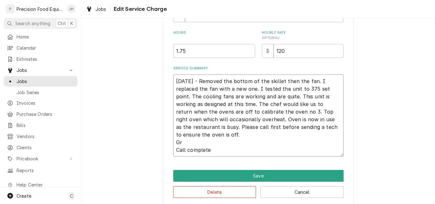
type textarea "07/18/25 - Removed the bottom of the skillet then the fan. I replaced the fan w…"
type textarea "x"
type textarea "07/18/25 - Removed the bottom of the skillet then the fan. I replaced the fan w…"
type textarea "x"
type textarea "07/18/25 - Removed the bottom of the skillet then the fan. I replaced the fan w…"
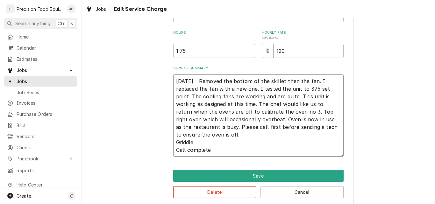
type textarea "x"
type textarea "07/18/25 - Removed the bottom of the skillet then the fan. I replaced the fan w…"
type textarea "x"
type textarea "07/18/25 - Removed the bottom of the skillet then the fan. I replaced the fan w…"
type textarea "x"
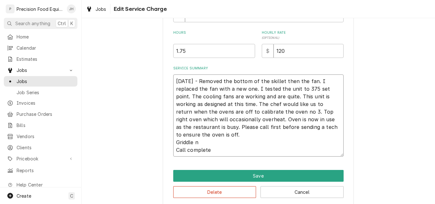
type textarea "07/18/25 - Removed the bottom of the skillet then the fan. I replaced the fan w…"
type textarea "x"
type textarea "07/18/25 - Removed the bottom of the skillet then the fan. I replaced the fan w…"
type textarea "x"
type textarea "07/18/25 - Removed the bottom of the skillet then the fan. I replaced the fan w…"
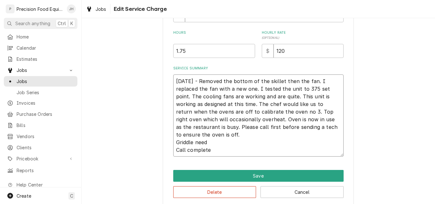
type textarea "x"
type textarea "07/18/25 - Removed the bottom of the skillet then the fan. I replaced the fan w…"
type textarea "x"
type textarea "07/18/25 - Removed the bottom of the skillet then the fan. I replaced the fan w…"
type textarea "x"
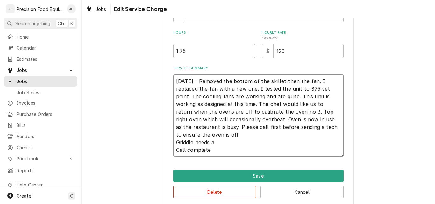
type textarea "07/18/25 - Removed the bottom of the skillet then the fan. I replaced the fan w…"
type textarea "x"
type textarea "07/18/25 - Removed the bottom of the skillet then the fan. I replaced the fan w…"
type textarea "x"
type textarea "07/18/25 - Removed the bottom of the skillet then the fan. I replaced the fan w…"
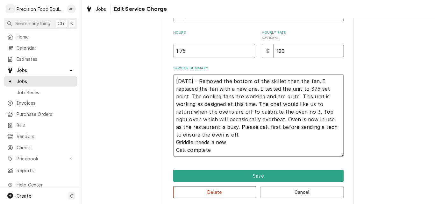
type textarea "x"
type textarea "07/18/25 - Removed the bottom of the skillet then the fan. I replaced the fan w…"
type textarea "x"
type textarea "07/18/25 - Removed the bottom of the skillet then the fan. I replaced the fan w…"
type textarea "x"
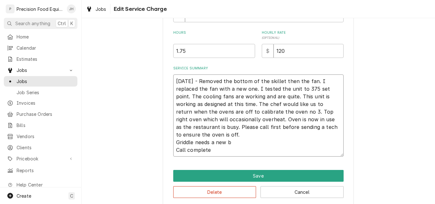
type textarea "07/18/25 - Removed the bottom of the skillet then the fan. I replaced the fan w…"
type textarea "x"
type textarea "07/18/25 - Removed the bottom of the skillet then the fan. I replaced the fan w…"
type textarea "x"
type textarea "07/18/25 - Removed the bottom of the skillet then the fan. I replaced the fan w…"
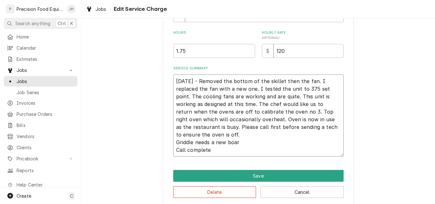
type textarea "x"
type textarea "07/18/25 - Removed the bottom of the skillet then the fan. I replaced the fan w…"
type textarea "x"
type textarea "07/18/25 - Removed the bottom of the skillet then the fan. I replaced the fan w…"
type textarea "x"
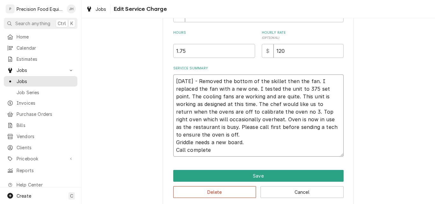
type textarea "07/18/25 - Removed the bottom of the skillet then the fan. I replaced the fan w…"
type textarea "x"
type textarea "07/18/25 - Removed the bottom of the skillet then the fan. I replaced the fan w…"
type textarea "x"
type textarea "07/18/25 - Removed the bottom of the skillet then the fan. I replaced the fan w…"
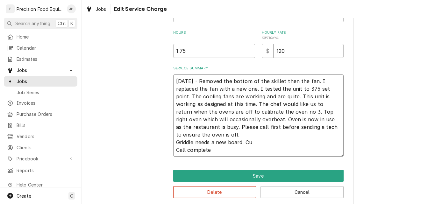
type textarea "x"
type textarea "07/18/25 - Removed the bottom of the skillet then the fan. I replaced the fan w…"
type textarea "x"
type textarea "07/18/25 - Removed the bottom of the skillet then the fan. I replaced the fan w…"
type textarea "x"
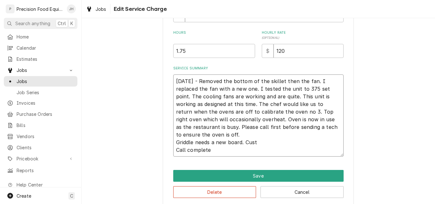
type textarea "07/18/25 - Removed the bottom of the skillet then the fan. I replaced the fan w…"
type textarea "x"
type textarea "07/18/25 - Removed the bottom of the skillet then the fan. I replaced the fan w…"
type textarea "x"
type textarea "07/18/25 - Removed the bottom of the skillet then the fan. I replaced the fan w…"
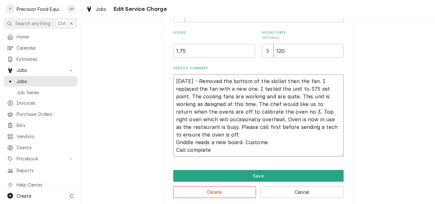
type textarea "x"
type textarea "07/18/25 - Removed the bottom of the skillet then the fan. I replaced the fan w…"
type textarea "x"
type textarea "07/18/25 - Removed the bottom of the skillet then the fan. I replaced the fan w…"
type textarea "x"
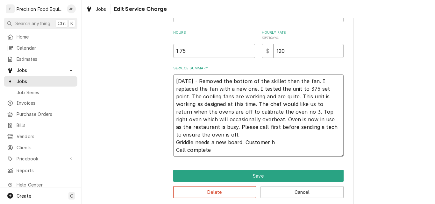
type textarea "07/18/25 - Removed the bottom of the skillet then the fan. I replaced the fan w…"
type textarea "x"
type textarea "07/18/25 - Removed the bottom of the skillet then the fan. I replaced the fan w…"
type textarea "x"
type textarea "07/18/25 - Removed the bottom of the skillet then the fan. I replaced the fan w…"
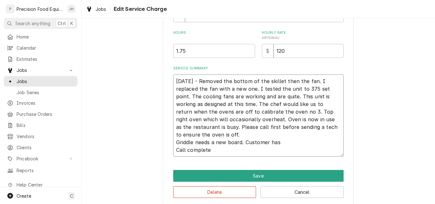
type textarea "x"
type textarea "07/18/25 - Removed the bottom of the skillet then the fan. I replaced the fan w…"
type textarea "x"
type textarea "07/18/25 - Removed the bottom of the skillet then the fan. I replaced the fan w…"
type textarea "x"
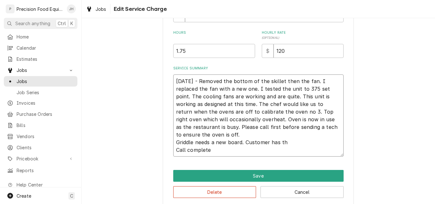
type textarea "07/18/25 - Removed the bottom of the skillet then the fan. I replaced the fan w…"
type textarea "x"
type textarea "07/18/25 - Removed the bottom of the skillet then the fan. I replaced the fan w…"
type textarea "x"
type textarea "07/18/25 - Removed the bottom of the skillet then the fan. I replaced the fan w…"
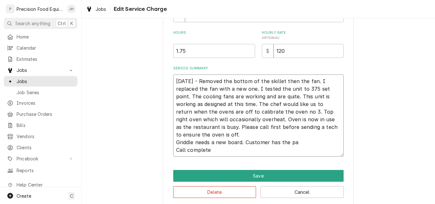
type textarea "x"
type textarea "07/18/25 - Removed the bottom of the skillet then the fan. I replaced the fan w…"
type textarea "x"
type textarea "07/18/25 - Removed the bottom of the skillet then the fan. I replaced the fan w…"
type textarea "x"
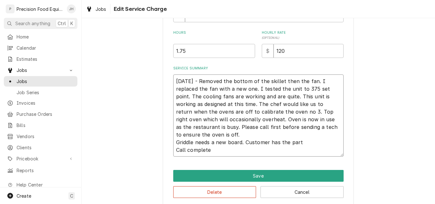
type textarea "07/18/25 - Removed the bottom of the skillet then the fan. I replaced the fan w…"
type textarea "x"
type textarea "07/18/25 - Removed the bottom of the skillet then the fan. I replaced the fan w…"
type textarea "x"
type textarea "07/18/25 - Removed the bottom of the skillet then the fan. I replaced the fan w…"
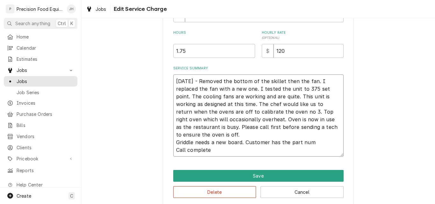
type textarea "x"
type textarea "07/18/25 - Removed the bottom of the skillet then the fan. I replaced the fan w…"
type textarea "x"
type textarea "07/18/25 - Removed the bottom of the skillet then the fan. I replaced the fan w…"
type textarea "x"
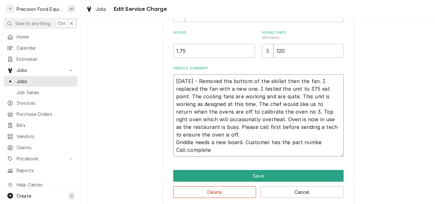
type textarea "07/18/25 - Removed the bottom of the skillet then the fan. I replaced the fan w…"
type textarea "x"
type textarea "07/18/25 - Removed the bottom of the skillet then the fan. I replaced the fan w…"
type textarea "x"
type textarea "07/18/25 - Removed the bottom of the skillet then the fan. I replaced the fan w…"
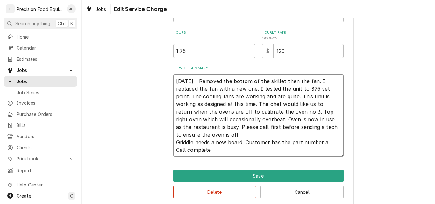
type textarea "x"
type textarea "07/18/25 - Removed the bottom of the skillet then the fan. I replaced the fan w…"
type textarea "x"
type textarea "07/18/25 - Removed the bottom of the skillet then the fan. I replaced the fan w…"
type textarea "x"
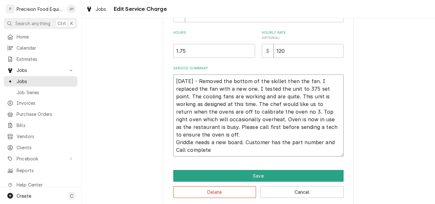
type textarea "07/18/25 - Removed the bottom of the skillet then the fan. I replaced the fan w…"
type textarea "x"
type textarea "07/18/25 - Removed the bottom of the skillet then the fan. I replaced the fan w…"
type textarea "x"
type textarea "07/18/25 - Removed the bottom of the skillet then the fan. I replaced the fan w…"
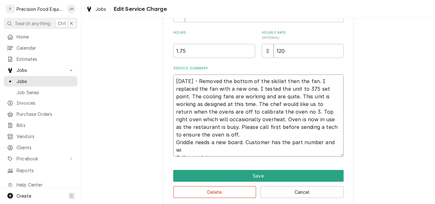
type textarea "x"
type textarea "07/18/25 - Removed the bottom of the skillet then the fan. I replaced the fan w…"
type textarea "x"
type textarea "07/18/25 - Removed the bottom of the skillet then the fan. I replaced the fan w…"
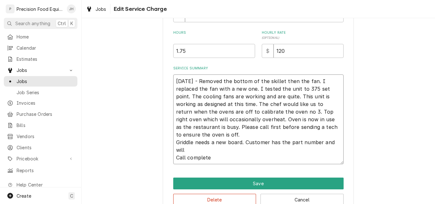
type textarea "x"
type textarea "07/18/25 - Removed the bottom of the skillet then the fan. I replaced the fan w…"
type textarea "x"
type textarea "07/18/25 - Removed the bottom of the skillet then the fan. I replaced the fan w…"
type textarea "x"
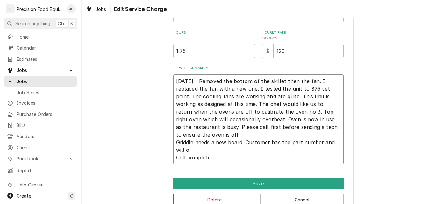
type textarea "07/18/25 - Removed the bottom of the skillet then the fan. I replaced the fan w…"
type textarea "x"
type textarea "07/18/25 - Removed the bottom of the skillet then the fan. I replaced the fan w…"
type textarea "x"
type textarea "07/18/25 - Removed the bottom of the skillet then the fan. I replaced the fan w…"
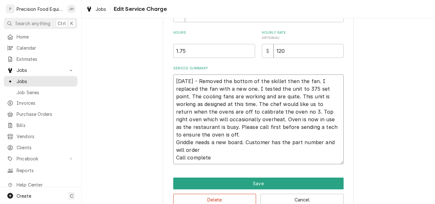
type textarea "x"
type textarea "07/18/25 - Removed the bottom of the skillet then the fan. I replaced the fan w…"
type textarea "x"
type textarea "07/18/25 - Removed the bottom of the skillet then the fan. I replaced the fan w…"
type textarea "x"
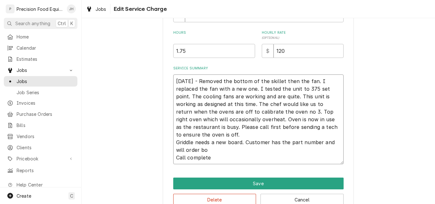
type textarea "07/18/25 - Removed the bottom of the skillet then the fan. I replaced the fan w…"
type textarea "x"
type textarea "07/18/25 - Removed the bottom of the skillet then the fan. I replaced the fan w…"
type textarea "x"
type textarea "07/18/25 - Removed the bottom of the skillet then the fan. I replaced the fan w…"
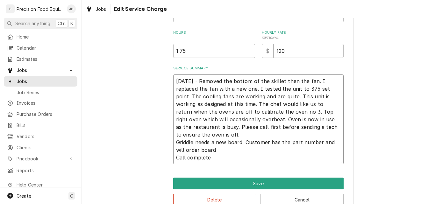
type textarea "x"
type textarea "07/18/25 - Removed the bottom of the skillet then the fan. I replaced the fan w…"
type textarea "x"
type textarea "07/18/25 - Removed the bottom of the skillet then the fan. I replaced the fan w…"
type textarea "x"
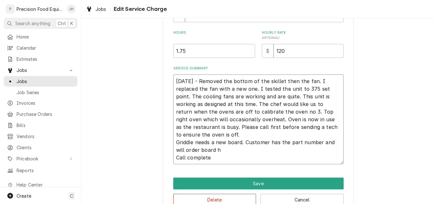
type textarea "07/18/25 - Removed the bottom of the skillet then the fan. I replaced the fan w…"
type textarea "x"
type textarea "07/18/25 - Removed the bottom of the skillet then the fan. I replaced the fan w…"
type textarea "x"
type textarea "07/18/25 - Removed the bottom of the skillet then the fan. I replaced the fan w…"
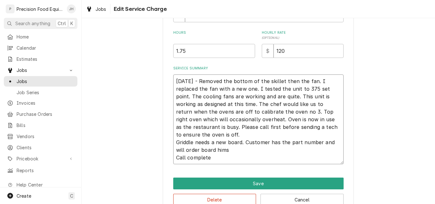
type textarea "x"
type textarea "07/18/25 - Removed the bottom of the skillet then the fan. I replaced the fan w…"
type textarea "x"
type textarea "07/18/25 - Removed the bottom of the skillet then the fan. I replaced the fan w…"
type textarea "x"
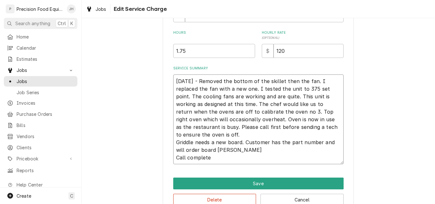
type textarea "07/18/25 - Removed the bottom of the skillet then the fan. I replaced the fan w…"
type textarea "x"
type textarea "07/18/25 - Removed the bottom of the skillet then the fan. I replaced the fan w…"
type textarea "x"
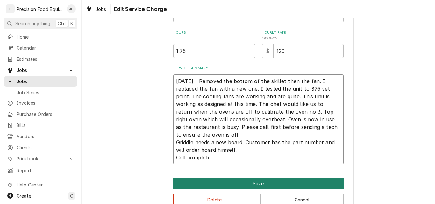
type textarea "07/18/25 - Removed the bottom of the skillet then the fan. I replaced the fan w…"
click at [247, 184] on button "Save" at bounding box center [258, 184] width 171 height 12
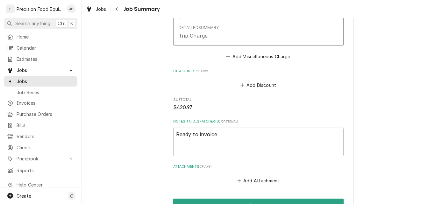
scroll to position [586, 0]
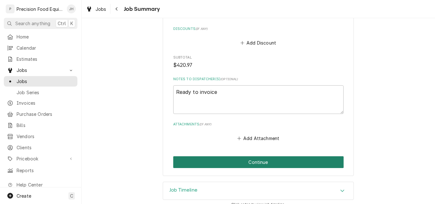
click at [256, 156] on button "Continue" at bounding box center [258, 162] width 171 height 12
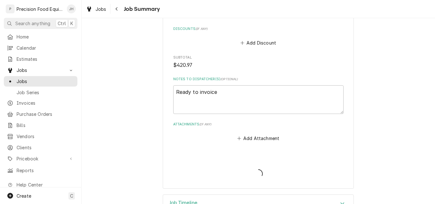
type textarea "x"
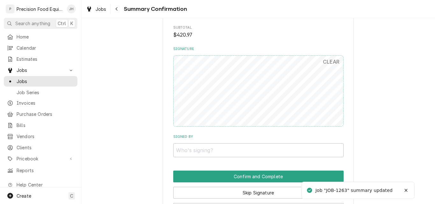
scroll to position [559, 0]
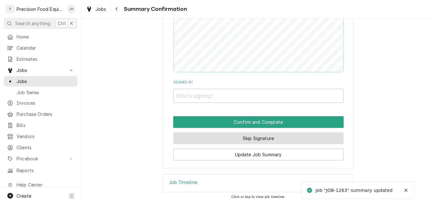
click at [258, 138] on button "Skip Signature" at bounding box center [258, 139] width 171 height 12
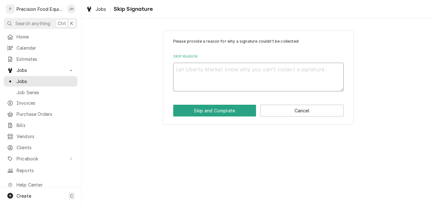
click at [215, 80] on textarea "Skip Reason" at bounding box center [258, 77] width 171 height 29
type textarea "x"
type textarea "n"
type textarea "x"
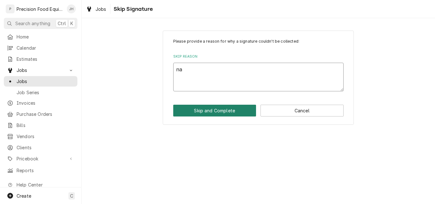
type textarea "na"
click at [211, 113] on button "Skip and Complete" at bounding box center [214, 111] width 83 height 12
type textarea "x"
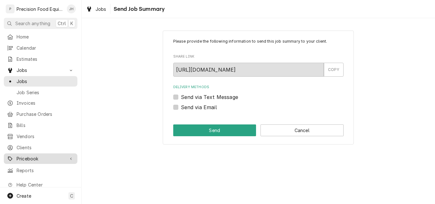
click at [26, 156] on span "Pricebook" at bounding box center [41, 159] width 48 height 7
click at [158, 159] on div "Please provide the following information to send this job summary to your clien…" at bounding box center [259, 111] width 354 height 186
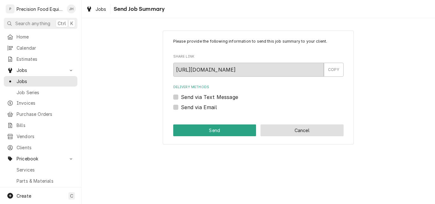
click at [290, 129] on button "Cancel" at bounding box center [302, 131] width 83 height 12
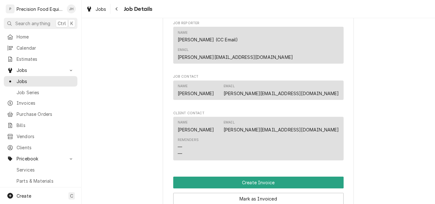
scroll to position [446, 0]
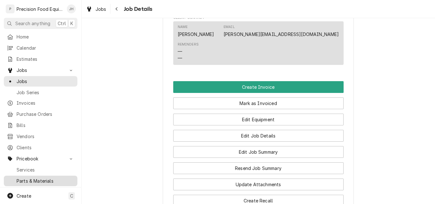
click at [28, 178] on span "Parts & Materials" at bounding box center [46, 181] width 58 height 7
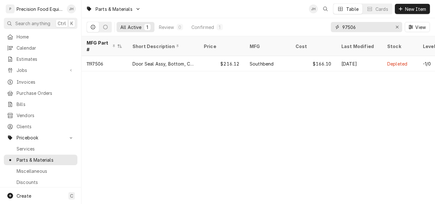
drag, startPoint x: 359, startPoint y: 28, endPoint x: 299, endPoint y: 29, distance: 59.6
click at [299, 29] on div "All Active 1 Review 0 Confirmed 1 97506 View" at bounding box center [259, 27] width 344 height 18
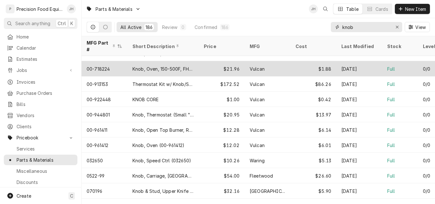
scroll to position [127, 0]
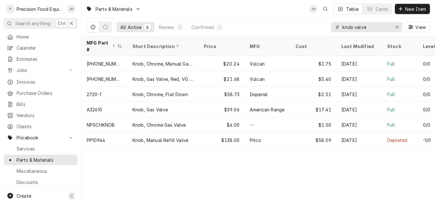
drag, startPoint x: 376, startPoint y: 28, endPoint x: 317, endPoint y: 32, distance: 59.4
click at [317, 32] on div "All Active 6 Review 0 Confirmed 6 knob valve View" at bounding box center [259, 27] width 344 height 18
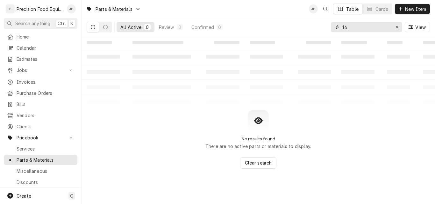
type input "1"
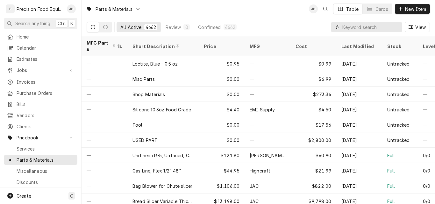
paste input "AS-S1453A"
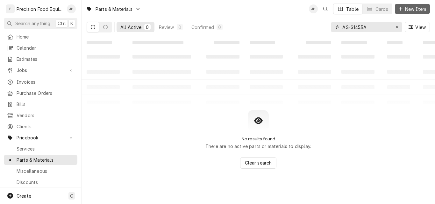
type input "AS-S1453A"
click at [411, 9] on span "New Item" at bounding box center [416, 9] width 24 height 7
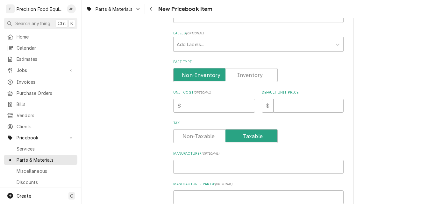
scroll to position [159, 0]
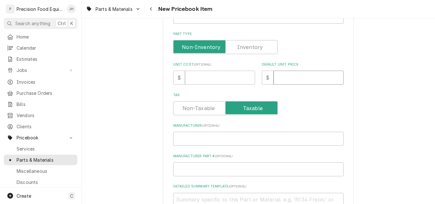
click at [289, 76] on input "Default Unit Price" at bounding box center [309, 78] width 70 height 14
type textarea "x"
type input "10"
type textarea "x"
type input "10.2"
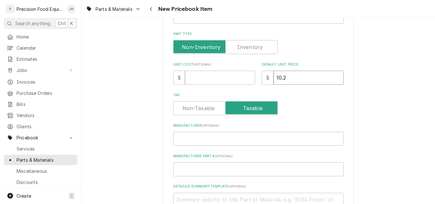
type textarea "x"
type input "10.27"
click at [223, 80] on input "Unit Cost ( optional )" at bounding box center [220, 78] width 70 height 14
type textarea "x"
type input "2"
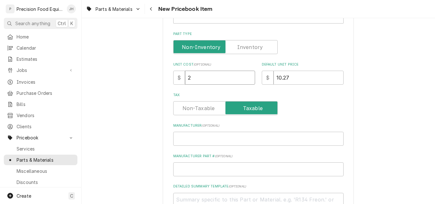
type textarea "x"
type input "2.2"
type textarea "x"
type input "2.20"
click at [245, 51] on input "Part Type" at bounding box center [225, 47] width 99 height 14
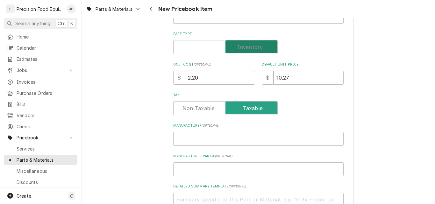
checkbox input "true"
click at [213, 141] on input "Manufacturer ( optional )" at bounding box center [258, 139] width 171 height 14
type textarea "x"
type input "B"
type textarea "x"
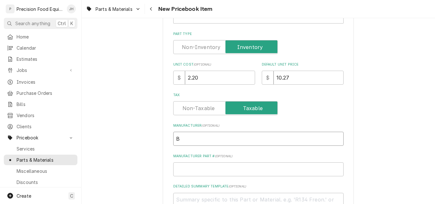
type input "Ba"
type textarea "x"
type input "Bak"
type textarea "x"
type input "Bake"
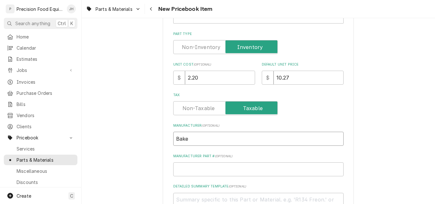
type textarea "x"
type input "Baker"
type textarea "x"
type input "Bakers"
type textarea "x"
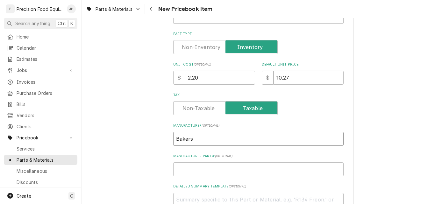
type input "Bakers"
type textarea "x"
type input "Bakers P"
type textarea "x"
type input "Bakers Pr"
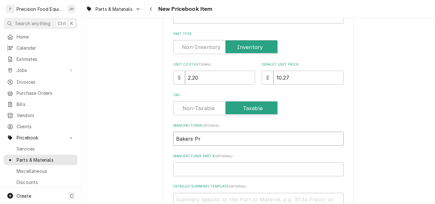
type textarea "x"
type input "Bakers Pri"
type textarea "x"
type input "Bakers Prid"
type textarea "x"
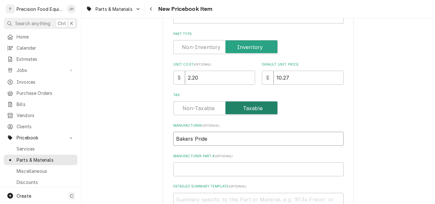
type input "Bakers Pride"
paste input "AS-S1453A"
type textarea "x"
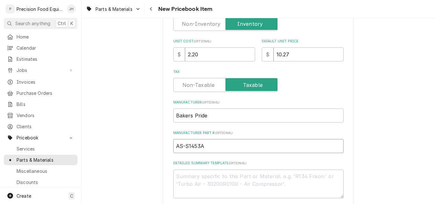
scroll to position [191, 0]
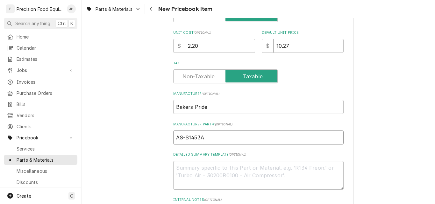
type input "AS-S1453A"
paste textarea "Knob, Gas Valve"
type textarea "x"
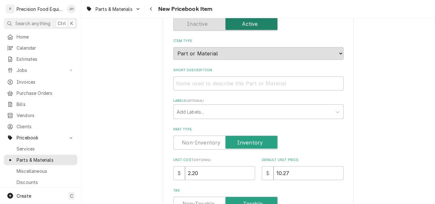
type textarea "Knob, Gas Valve"
paste input "Knob, Gas Valve"
type textarea "x"
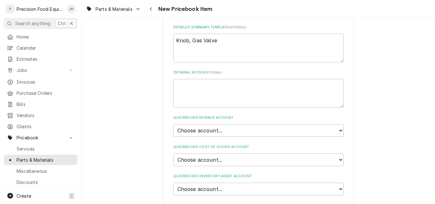
scroll to position [382, 0]
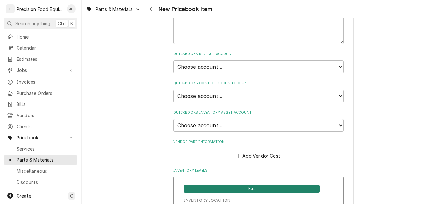
type input "Knob, Gas Valve"
click at [234, 64] on select "Choose account... Discount Income Misc Income Non taxable issues 46600: Parts a…" at bounding box center [258, 67] width 171 height 13
select select "8000000A-1210141275"
click at [173, 61] on select "Choose account... Discount Income Misc Income Non taxable issues 46600: Parts a…" at bounding box center [258, 67] width 171 height 13
type textarea "x"
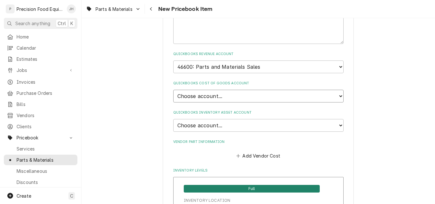
click at [226, 95] on select "Choose account... Loss Expense Loss Expense 11/3/2014 Loss Expense 11/4/2014 Co…" at bounding box center [258, 96] width 171 height 13
select select "80000023-1210145225"
click at [173, 90] on select "Choose account... Loss Expense Loss Expense 11/3/2014 Loss Expense 11/4/2014 Co…" at bounding box center [258, 96] width 171 height 13
type textarea "x"
drag, startPoint x: 216, startPoint y: 124, endPoint x: 215, endPoint y: 127, distance: 3.3
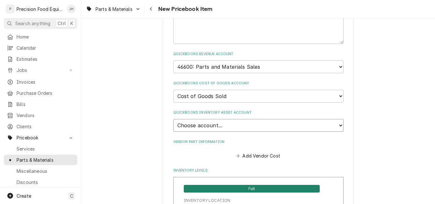
click at [216, 124] on select "Choose account... Undeposited Funds Inventory Asset Payroll Asset" at bounding box center [258, 125] width 171 height 13
select select "80000022-1210145225"
click at [173, 119] on select "Choose account... Undeposited Funds Inventory Asset Payroll Asset" at bounding box center [258, 125] width 171 height 13
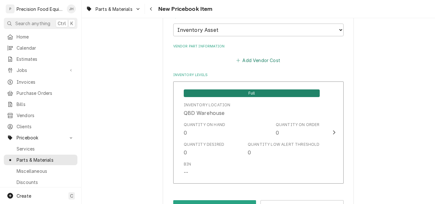
click at [262, 59] on button "Add Vendor Cost" at bounding box center [259, 60] width 46 height 9
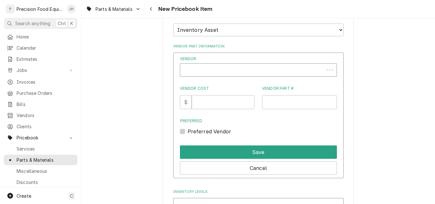
click at [191, 71] on div "Vendor" at bounding box center [252, 72] width 137 height 15
type textarea "x"
type input "piz"
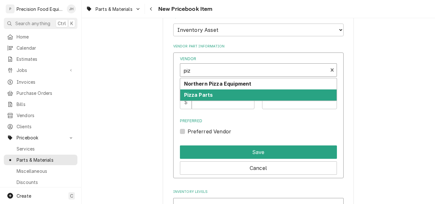
click at [205, 94] on strong "Pizza Parts" at bounding box center [198, 95] width 29 height 6
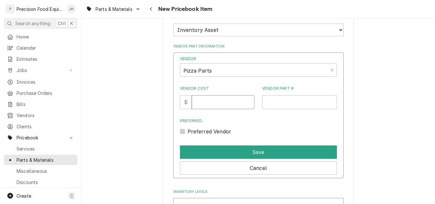
click at [204, 103] on input "Vendor Cost" at bounding box center [223, 102] width 63 height 14
type input "2.2"
paste input "Knob, Gas Valve"
type input "Knob, Gas Valve"
click at [204, 132] on label "Preferred Vendor" at bounding box center [210, 132] width 44 height 8
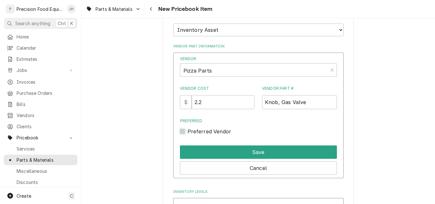
click at [204, 132] on input "Preferred" at bounding box center [266, 135] width 157 height 14
checkbox input "true"
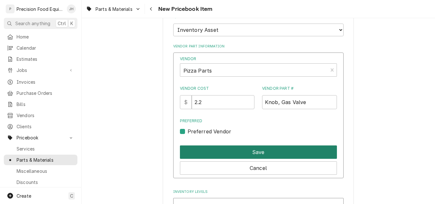
click at [235, 154] on button "Save" at bounding box center [258, 152] width 157 height 13
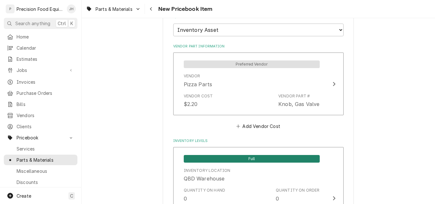
scroll to position [565, 0]
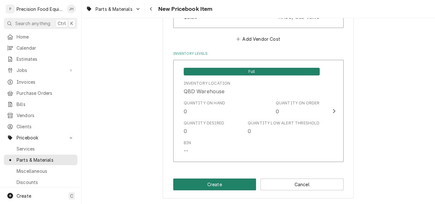
click at [233, 183] on button "Create" at bounding box center [214, 185] width 83 height 12
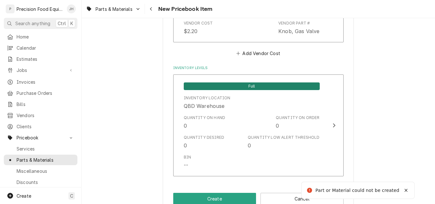
type textarea "x"
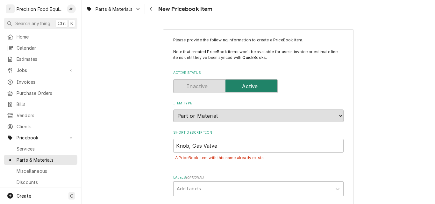
scroll to position [0, 0]
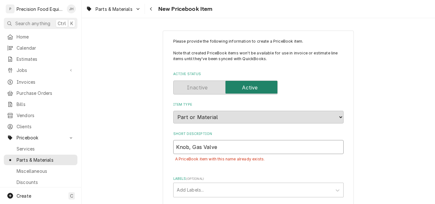
click at [222, 148] on input "Knob, Gas Valve" at bounding box center [258, 147] width 171 height 14
type input "Knob, Gas Valve,"
type textarea "x"
type input "Knob, Gas Valve, Cr"
type textarea "x"
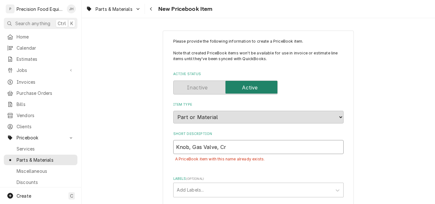
type input "Knob, Gas Valve, Cre"
type textarea "x"
type input "Knob, Gas Valve, Crea"
type textarea "x"
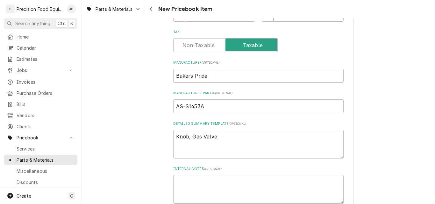
scroll to position [287, 0]
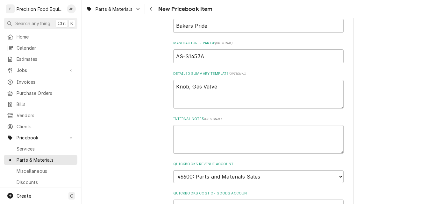
type input "Knob, Gas Valve, Cream"
click at [220, 87] on textarea "Knob, Gas Valve" at bounding box center [258, 94] width 171 height 29
type textarea "Knob, Gas Valve,"
type textarea "x"
type textarea "Knob, Gas Valve, V"
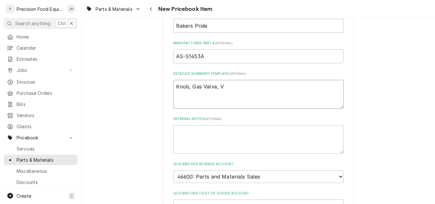
type textarea "x"
type textarea "Knob, Gas Valve, VR"
type textarea "x"
type textarea "Knob, Gas Valve, VR7"
type textarea "x"
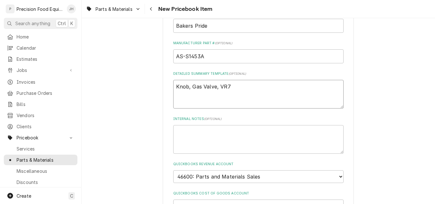
type textarea "Knob, Gas Valve, VR70"
type textarea "x"
type textarea "Knob, Gas Valve, VR7000"
type textarea "x"
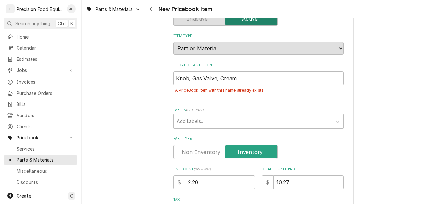
scroll to position [32, 0]
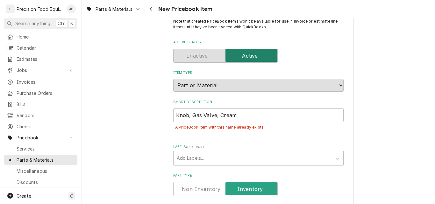
type textarea "Knob, Gas Valve, VR7000"
drag, startPoint x: 241, startPoint y: 114, endPoint x: 218, endPoint y: 116, distance: 22.4
click at [218, 116] on input "Knob, Gas Valve, Cream" at bounding box center [258, 115] width 171 height 14
type input "Knob, Gas Valve, V"
type textarea "x"
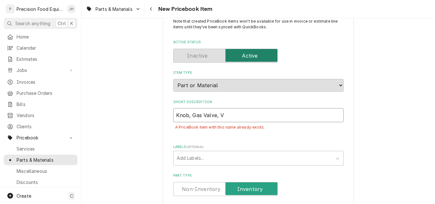
type input "Knob, Gas Valve, VR"
type textarea "x"
type input "Knob, Gas Valve, VR7"
type textarea "x"
type input "Knob, Gas Valve, VR70"
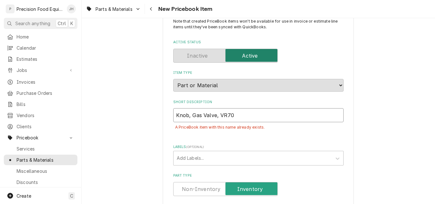
type textarea "x"
type input "Knob, Gas Valve, VR700"
type textarea "x"
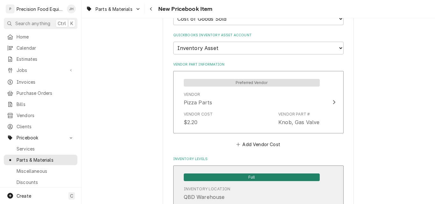
scroll to position [580, 0]
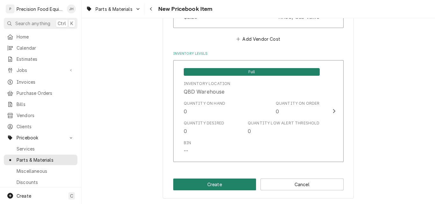
type input "Knob, Gas Valve, VR7000"
click at [216, 185] on button "Create" at bounding box center [214, 185] width 83 height 12
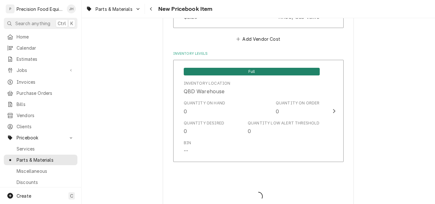
type textarea "x"
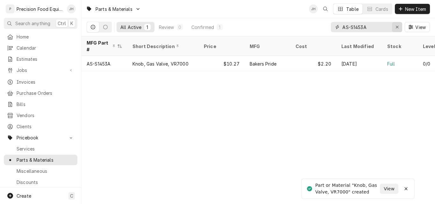
click at [398, 24] on div "Erase input" at bounding box center [397, 27] width 6 height 6
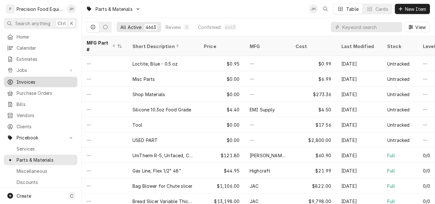
click at [30, 79] on span "Invoices" at bounding box center [46, 82] width 58 height 7
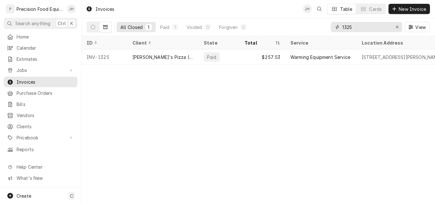
drag, startPoint x: 355, startPoint y: 30, endPoint x: 339, endPoint y: 29, distance: 15.3
click at [339, 29] on div "1325" at bounding box center [366, 27] width 71 height 10
type input "1263"
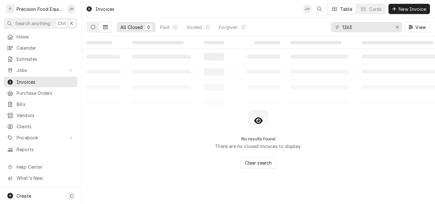
click at [93, 27] on icon "Dynamic Content Wrapper" at bounding box center [93, 27] width 4 height 4
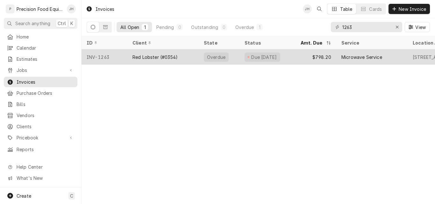
click at [133, 55] on div "Red Lobster (#0354)" at bounding box center [155, 57] width 45 height 7
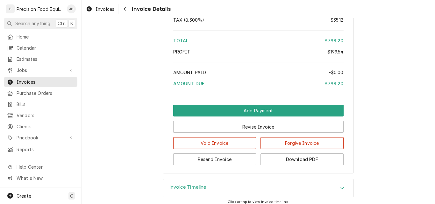
scroll to position [1078, 0]
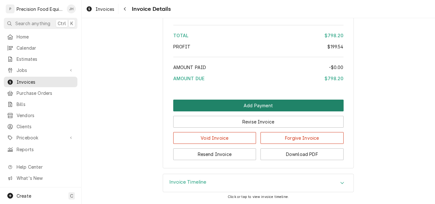
click at [241, 108] on button "Add Payment" at bounding box center [258, 106] width 171 height 12
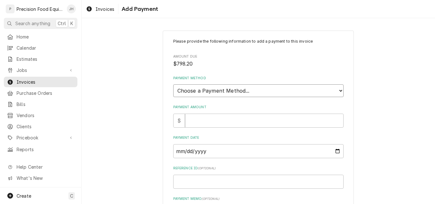
click at [245, 90] on select "Choose a Payment Method... Cash Check Credit/Debit Card ACH/eCheck Other" at bounding box center [258, 90] width 171 height 13
select select "4"
click at [173, 84] on select "Choose a Payment Method... Cash Check Credit/Debit Card ACH/eCheck Other" at bounding box center [258, 90] width 171 height 13
click at [206, 121] on input "Payment Amount" at bounding box center [264, 121] width 159 height 14
type textarea "x"
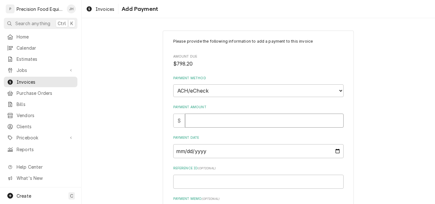
type input "7"
type textarea "x"
type input "79"
type textarea "x"
type input "798"
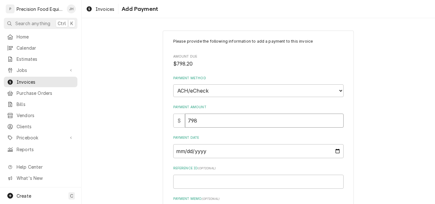
type textarea "x"
type input "798.2"
type textarea "x"
type input "798.20"
click at [333, 150] on input "Payment Date" at bounding box center [258, 151] width 171 height 14
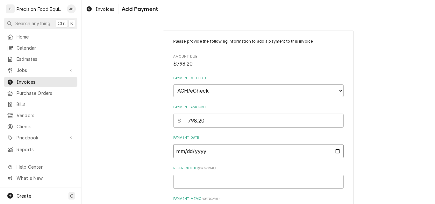
type input "[DATE]"
type textarea "x"
click at [336, 149] on input "[DATE]" at bounding box center [258, 151] width 171 height 14
type input "[DATE]"
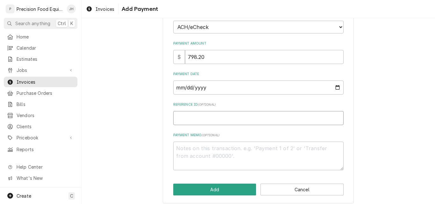
paste input "306291"
type textarea "x"
type input "306291"
click at [214, 189] on button "Add" at bounding box center [214, 190] width 83 height 12
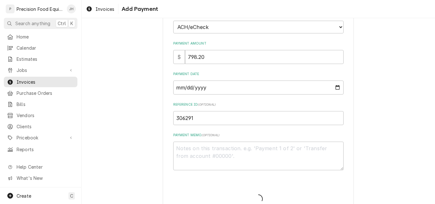
type textarea "x"
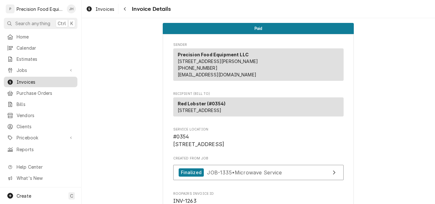
click at [49, 79] on span "Invoices" at bounding box center [46, 82] width 58 height 7
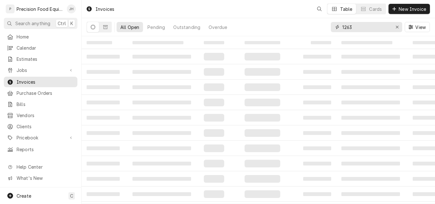
click at [348, 27] on input "1263" at bounding box center [367, 27] width 48 height 10
click at [353, 27] on input "1263" at bounding box center [367, 27] width 48 height 10
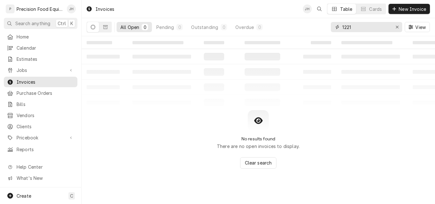
type input "1221"
